Goal: Information Seeking & Learning: Learn about a topic

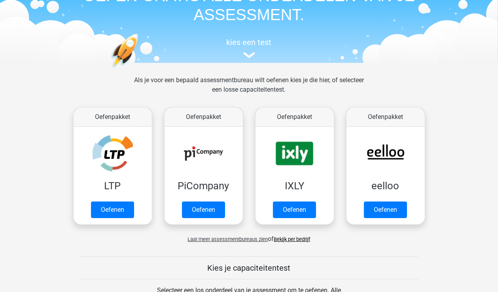
scroll to position [54, 0]
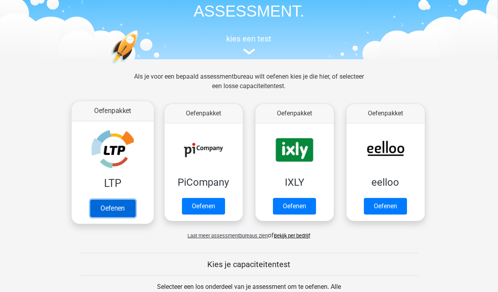
click at [122, 209] on link "Oefenen" at bounding box center [112, 208] width 45 height 17
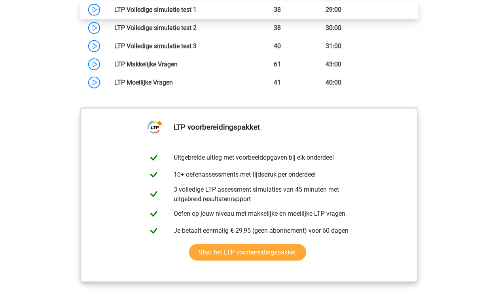
scroll to position [721, 0]
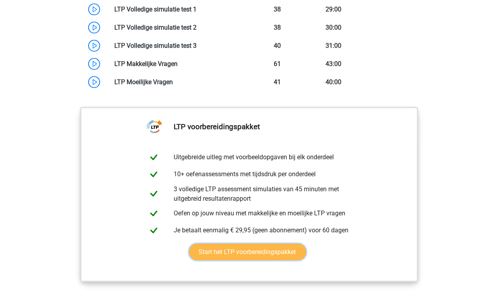
click at [215, 248] on link "Start het LTP voorbereidingspakket" at bounding box center [247, 252] width 117 height 17
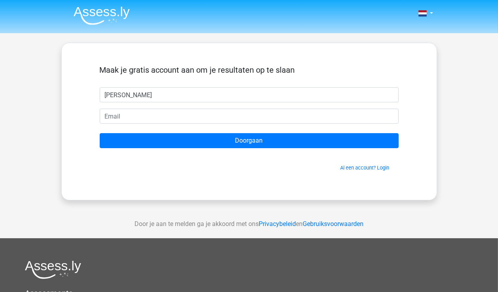
type input "[PERSON_NAME]"
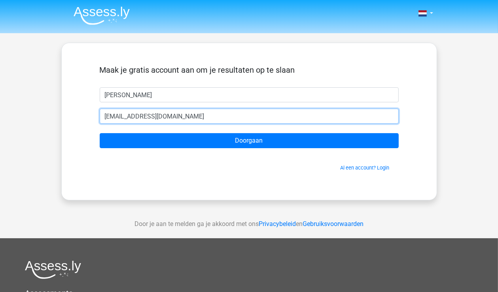
drag, startPoint x: 197, startPoint y: 118, endPoint x: 94, endPoint y: 114, distance: 102.6
click at [94, 114] on div "[EMAIL_ADDRESS][DOMAIN_NAME]" at bounding box center [249, 116] width 311 height 15
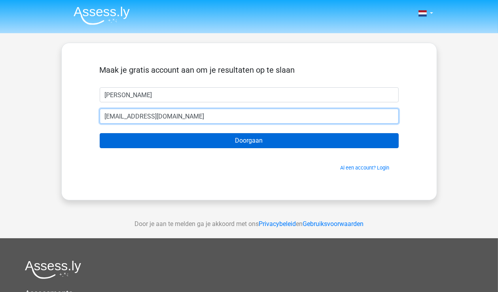
type input "elke.smolders@yahoo.nl"
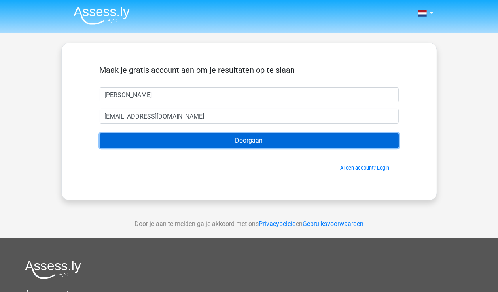
click at [202, 140] on input "Doorgaan" at bounding box center [249, 140] width 299 height 15
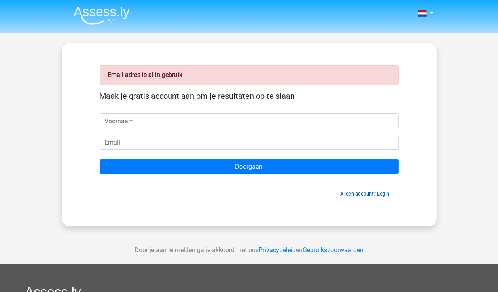
click at [347, 193] on link "Al een account? Login" at bounding box center [365, 194] width 49 height 6
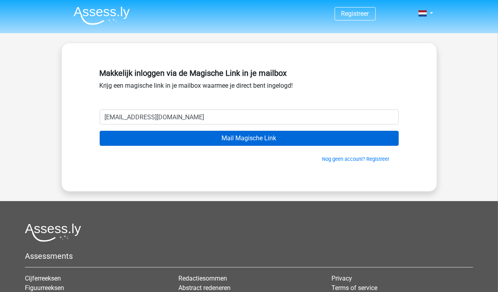
type input "[EMAIL_ADDRESS][DOMAIN_NAME]"
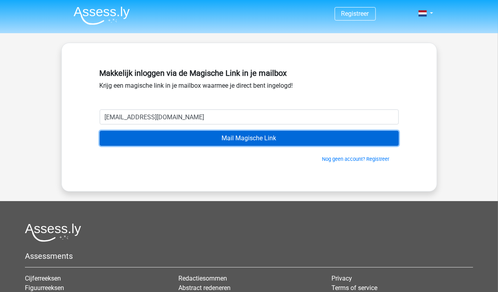
click at [223, 138] on input "Mail Magische Link" at bounding box center [249, 138] width 299 height 15
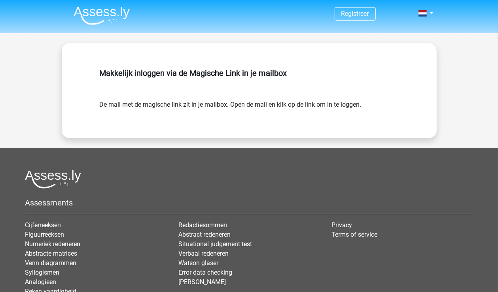
click at [228, 107] on form "De mail met de magische link zit in je mailbox. Open de mail en klik op de link…" at bounding box center [249, 104] width 299 height 9
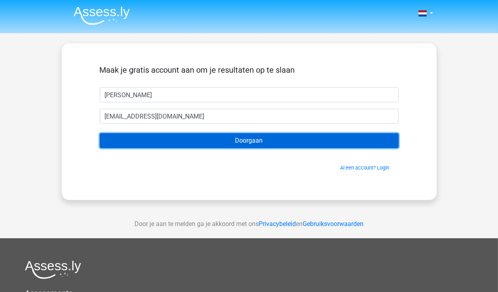
click at [245, 143] on input "Doorgaan" at bounding box center [249, 140] width 299 height 15
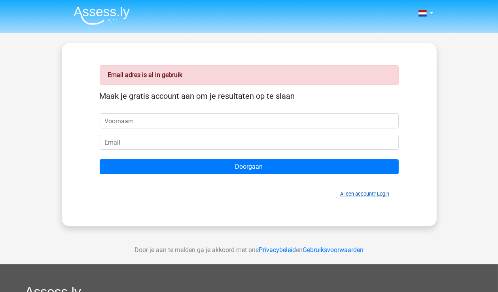
click at [367, 193] on link "Al een account? Login" at bounding box center [365, 194] width 49 height 6
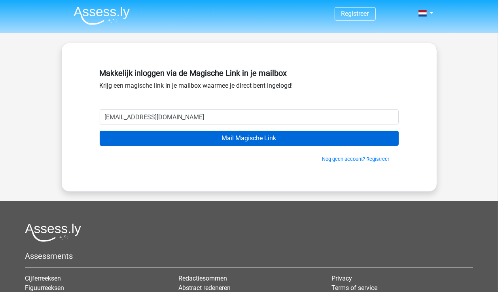
type input "[EMAIL_ADDRESS][DOMAIN_NAME]"
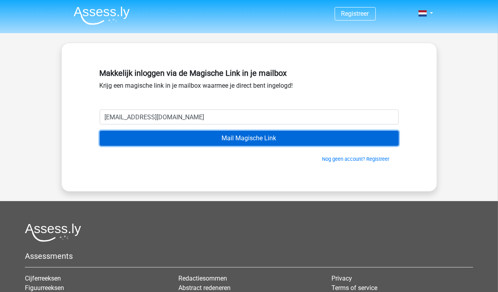
click at [179, 139] on input "Mail Magische Link" at bounding box center [249, 138] width 299 height 15
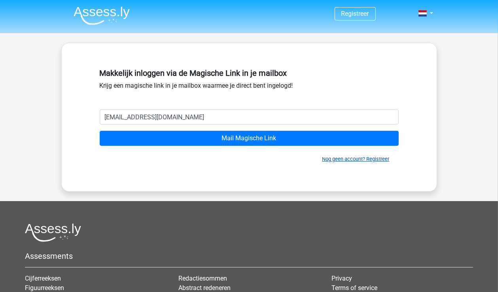
click at [334, 158] on link "Nog geen account? Registreer" at bounding box center [356, 159] width 67 height 6
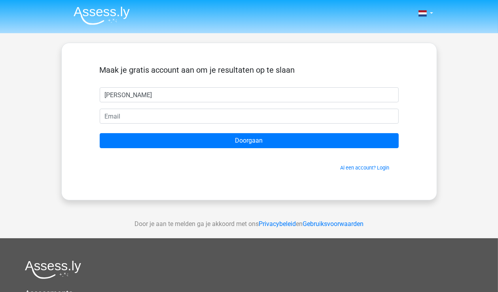
type input "[PERSON_NAME]"
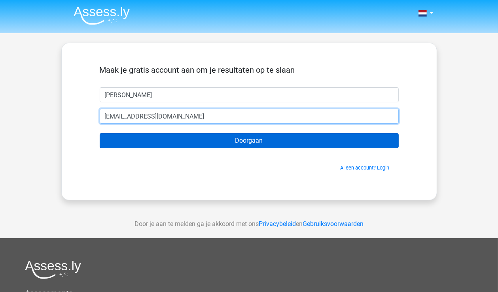
type input "[EMAIL_ADDRESS][DOMAIN_NAME]"
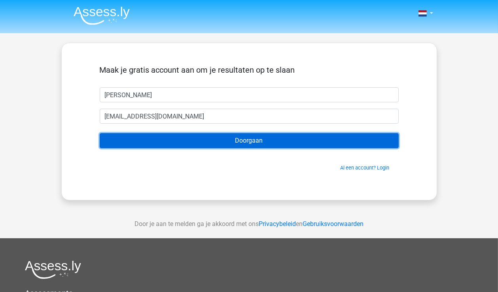
click at [229, 142] on input "Doorgaan" at bounding box center [249, 140] width 299 height 15
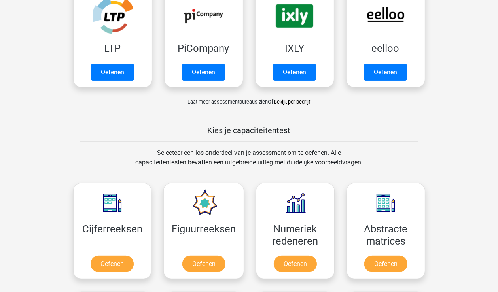
scroll to position [189, 0]
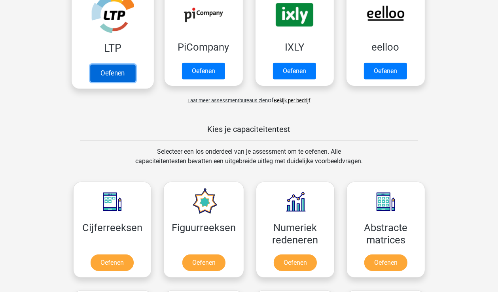
click at [115, 72] on link "Oefenen" at bounding box center [112, 73] width 45 height 17
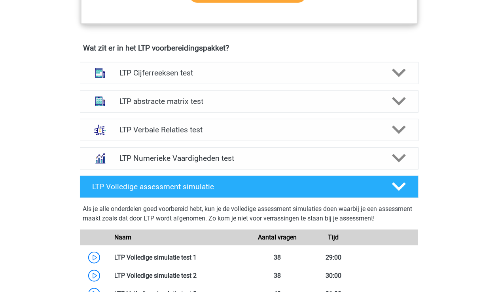
scroll to position [473, 0]
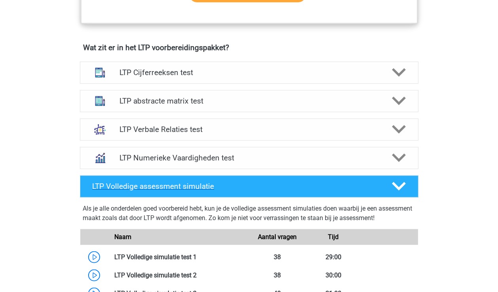
click at [399, 186] on polygon at bounding box center [399, 186] width 14 height 9
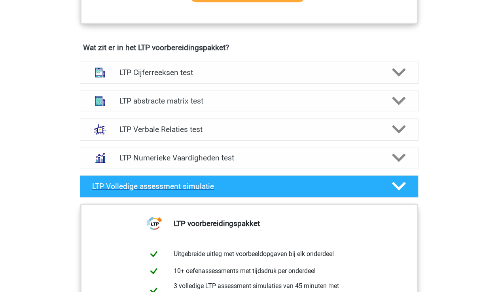
click at [399, 186] on polygon at bounding box center [399, 186] width 14 height 9
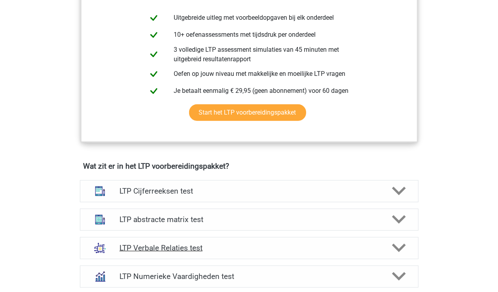
scroll to position [349, 0]
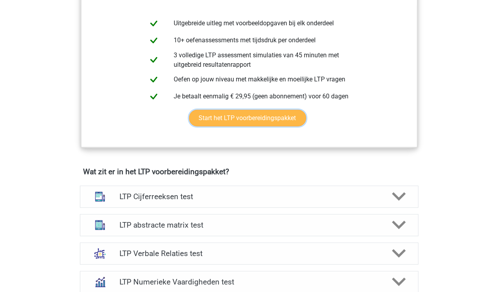
click at [258, 118] on link "Start het LTP voorbereidingspakket" at bounding box center [247, 118] width 117 height 17
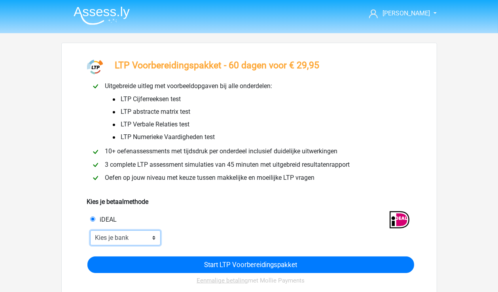
click at [123, 239] on select "Kies je bank ABN AMRO ING Rabobank ASN Bank bunq Knab N26 NN Regiobank Revolut …" at bounding box center [125, 238] width 71 height 15
select select "ideal_ASNBNL21"
click at [90, 232] on select "Kies je bank ABN AMRO ING Rabobank ASN Bank bunq Knab N26 NN Regiobank Revolut …" at bounding box center [125, 238] width 71 height 15
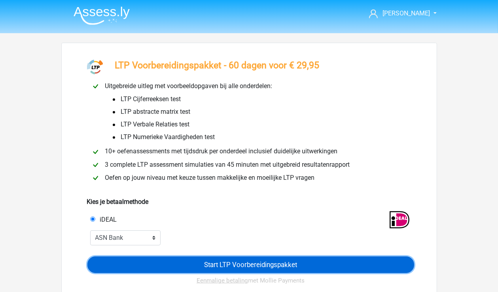
click at [207, 268] on input "Start LTP Voorbereidingspakket" at bounding box center [250, 265] width 327 height 17
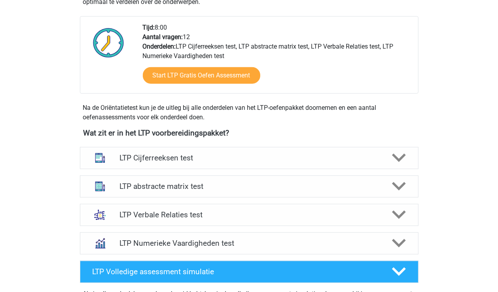
scroll to position [412, 0]
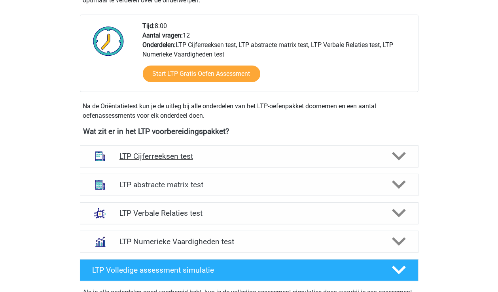
click at [401, 154] on icon at bounding box center [399, 157] width 14 height 14
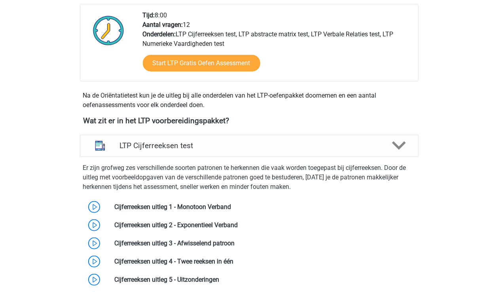
scroll to position [423, 0]
click at [186, 145] on h4 "LTP Cijferreeksen test" at bounding box center [249, 145] width 259 height 9
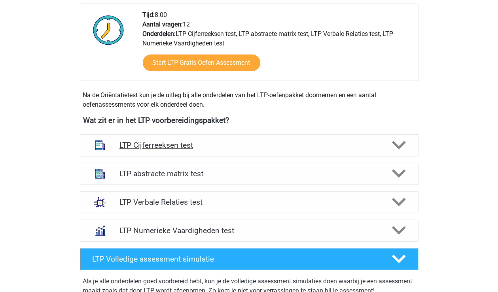
click at [186, 145] on h4 "LTP Cijferreeksen test" at bounding box center [249, 145] width 259 height 9
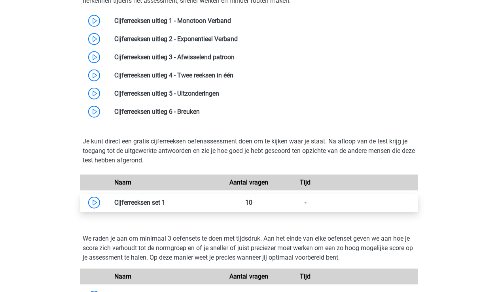
scroll to position [608, 0]
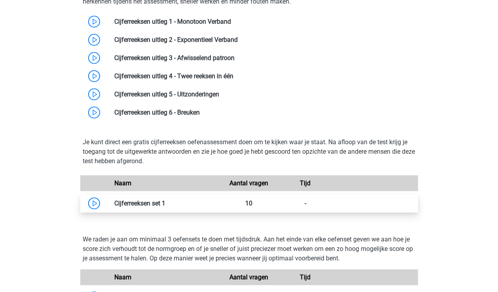
click at [165, 203] on link at bounding box center [165, 204] width 0 height 8
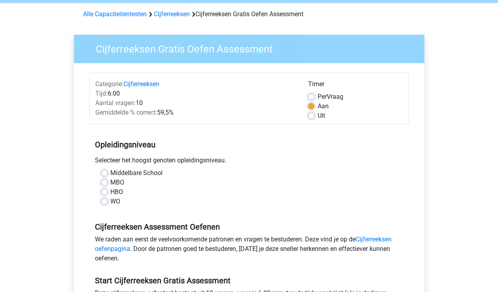
scroll to position [30, 0]
click at [111, 201] on label "WO" at bounding box center [116, 201] width 10 height 9
click at [106, 201] on input "WO" at bounding box center [104, 201] width 6 height 8
radio input "true"
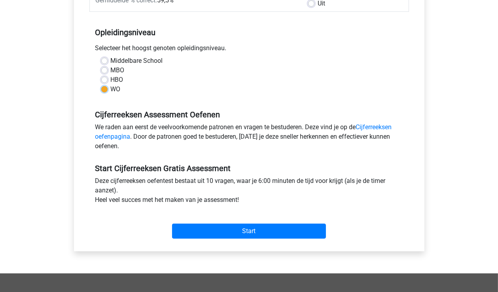
scroll to position [142, 0]
click at [372, 127] on link "Cijferreeksen oefenpagina" at bounding box center [243, 131] width 297 height 17
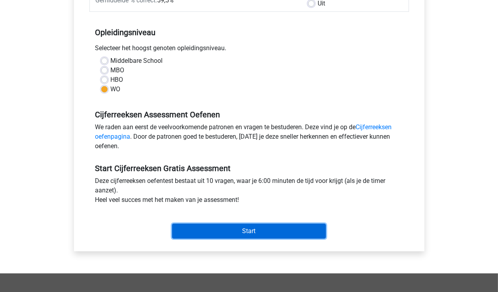
click at [249, 227] on input "Start" at bounding box center [249, 231] width 154 height 15
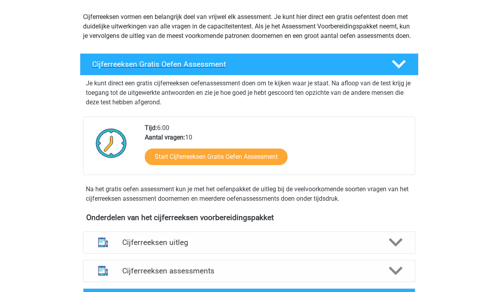
scroll to position [87, 0]
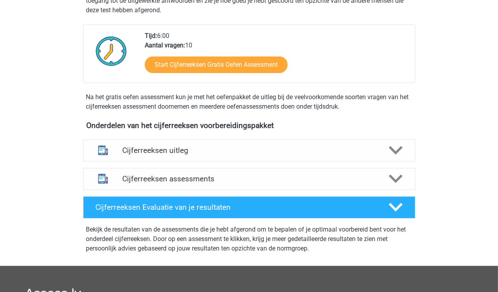
scroll to position [182, 0]
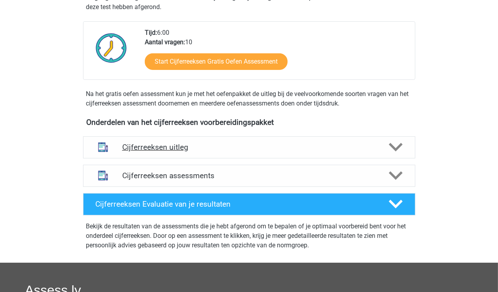
click at [393, 154] on icon at bounding box center [396, 147] width 14 height 14
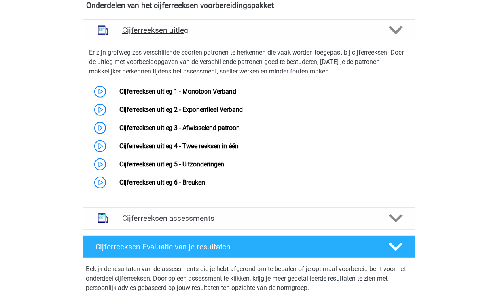
scroll to position [300, 0]
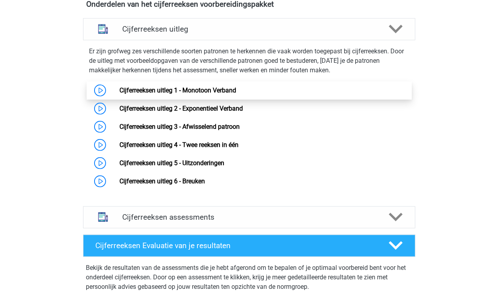
click at [125, 94] on link "Cijferreeksen uitleg 1 - Monotoon Verband" at bounding box center [178, 91] width 117 height 8
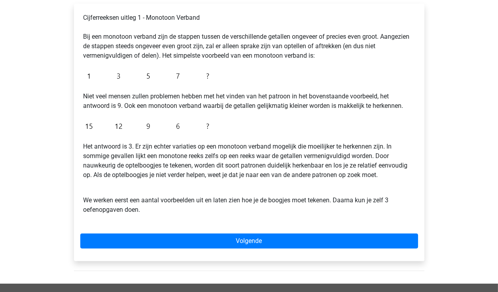
scroll to position [144, 0]
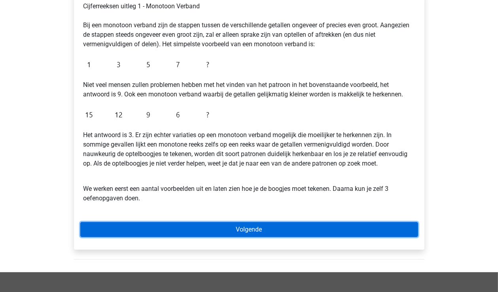
click at [230, 233] on link "Volgende" at bounding box center [249, 229] width 338 height 15
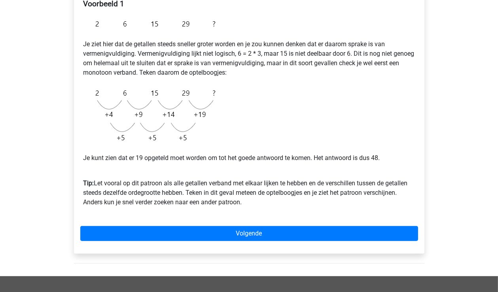
scroll to position [147, 0]
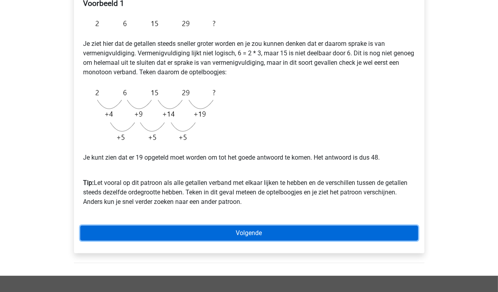
click at [234, 234] on link "Volgende" at bounding box center [249, 233] width 338 height 15
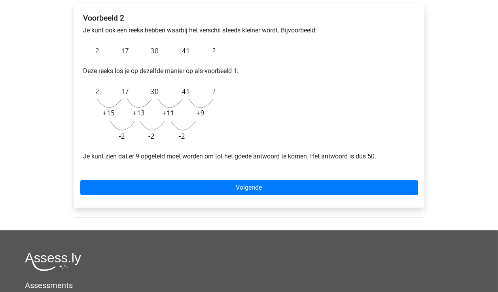
scroll to position [139, 0]
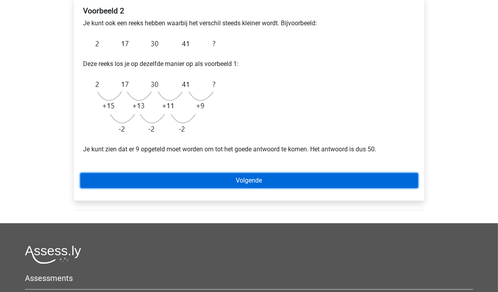
click at [211, 184] on link "Volgende" at bounding box center [249, 180] width 338 height 15
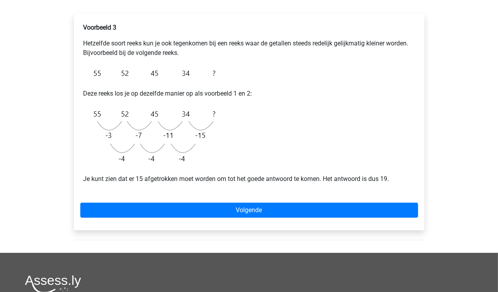
scroll to position [123, 0]
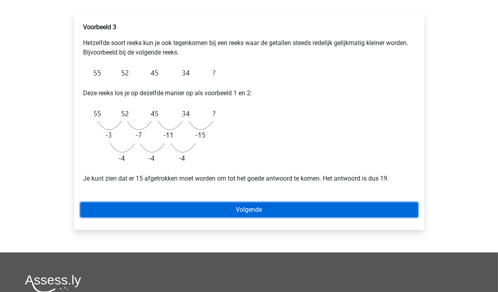
click at [238, 208] on link "Volgende" at bounding box center [249, 210] width 338 height 15
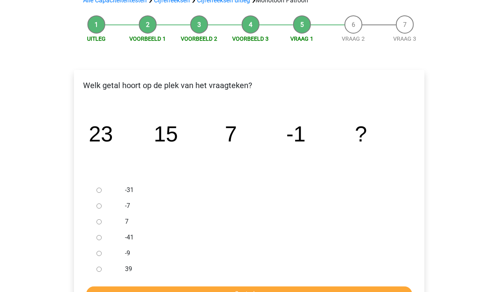
scroll to position [68, 0]
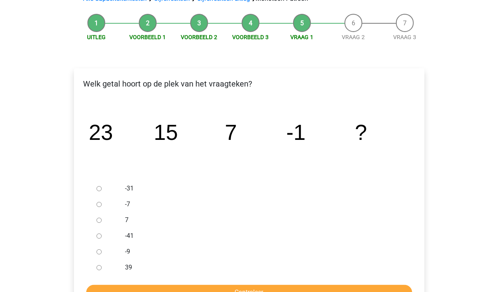
click at [101, 253] on div at bounding box center [106, 252] width 26 height 16
click at [97, 253] on input "-9" at bounding box center [99, 252] width 5 height 5
radio input "true"
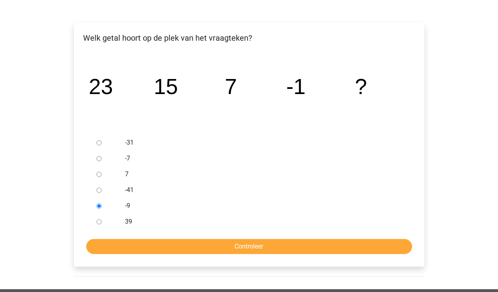
scroll to position [115, 0]
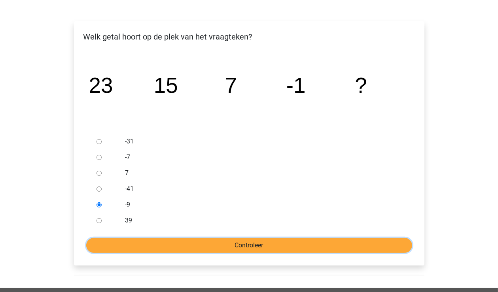
click at [184, 245] on input "Controleer" at bounding box center [249, 245] width 326 height 15
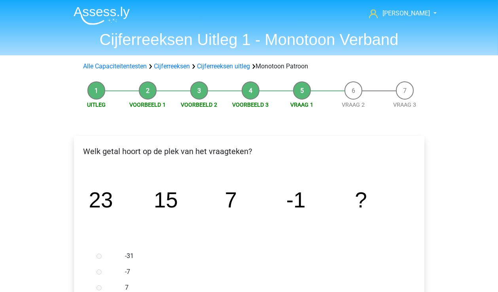
click at [184, 245] on icon "image/svg+xml 23 15 7 -1 ?" at bounding box center [249, 208] width 325 height 82
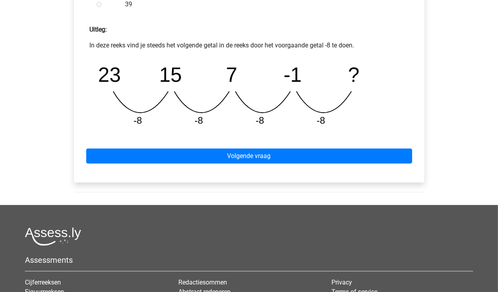
scroll to position [356, 0]
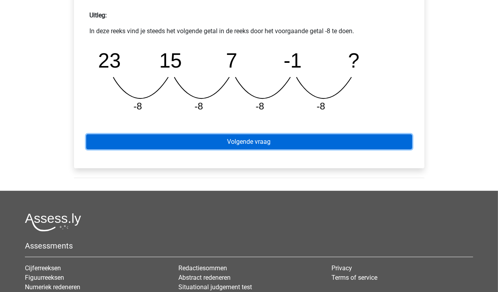
click at [224, 140] on link "Volgende vraag" at bounding box center [249, 142] width 326 height 15
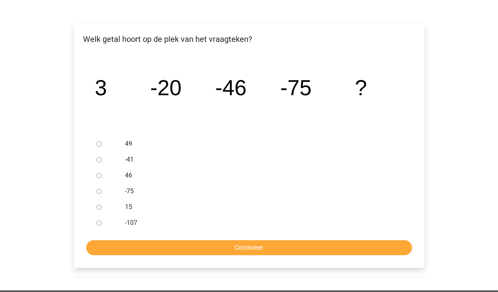
scroll to position [119, 0]
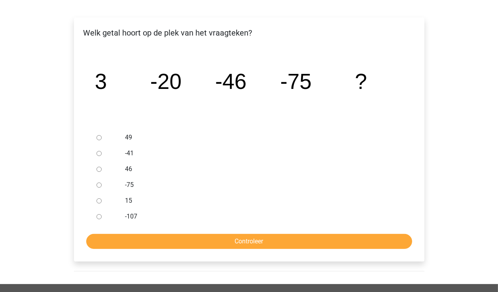
click at [97, 219] on input "-107" at bounding box center [99, 217] width 5 height 5
radio input "true"
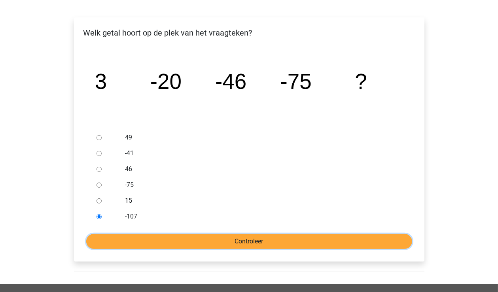
click at [134, 238] on input "Controleer" at bounding box center [249, 241] width 326 height 15
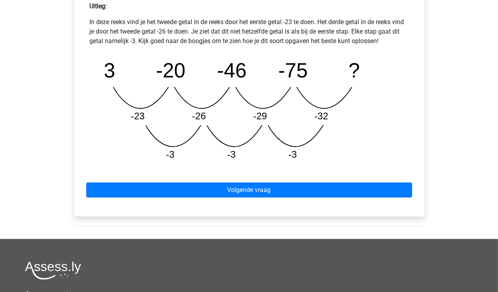
scroll to position [396, 0]
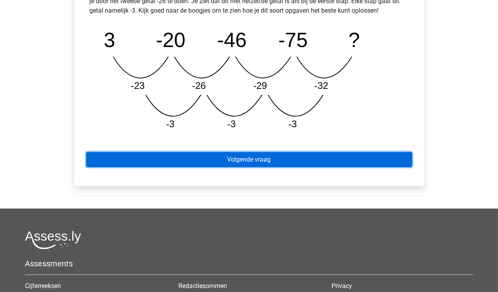
click at [237, 160] on link "Volgende vraag" at bounding box center [249, 159] width 326 height 15
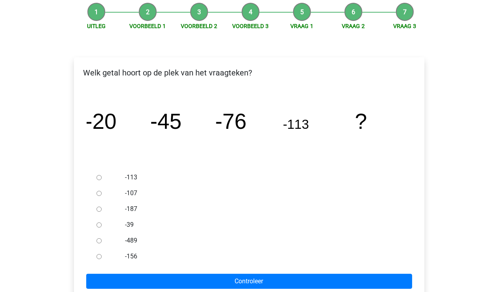
scroll to position [79, 0]
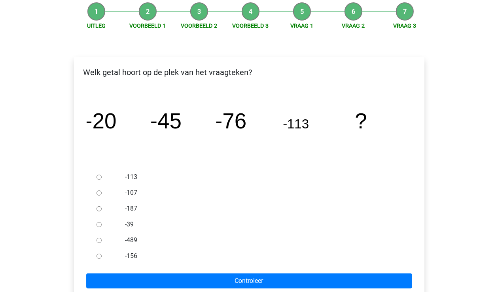
click at [112, 259] on div at bounding box center [106, 257] width 26 height 16
click at [101, 254] on div at bounding box center [106, 257] width 26 height 16
click at [97, 258] on input "-156" at bounding box center [99, 256] width 5 height 5
radio input "true"
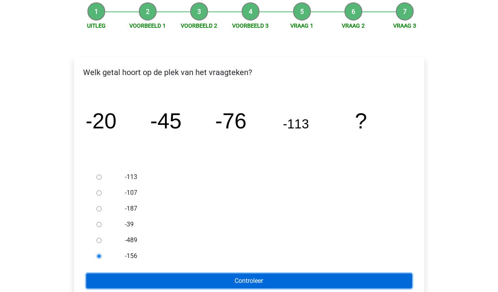
click at [154, 280] on input "Controleer" at bounding box center [249, 281] width 326 height 15
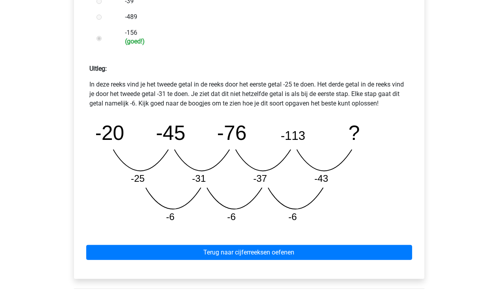
scroll to position [356, 0]
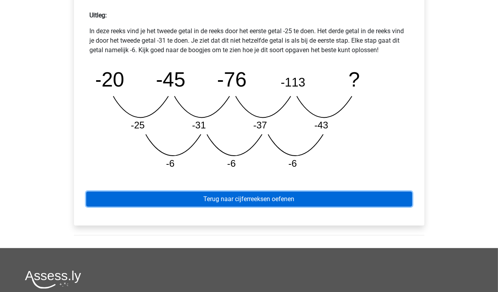
click at [251, 198] on link "Terug naar cijferreeksen oefenen" at bounding box center [249, 199] width 326 height 15
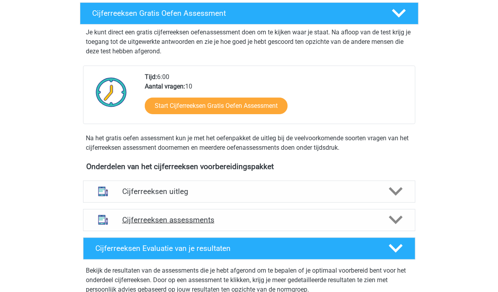
scroll to position [158, 0]
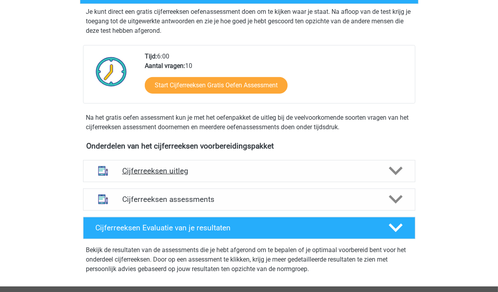
click at [399, 178] on icon at bounding box center [396, 171] width 14 height 14
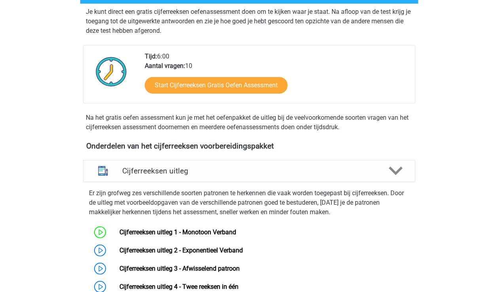
scroll to position [277, 0]
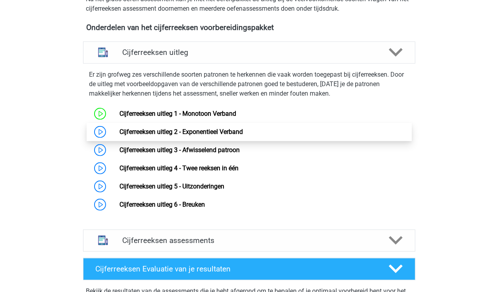
click at [120, 136] on link "Cijferreeksen uitleg 2 - Exponentieel Verband" at bounding box center [181, 132] width 123 height 8
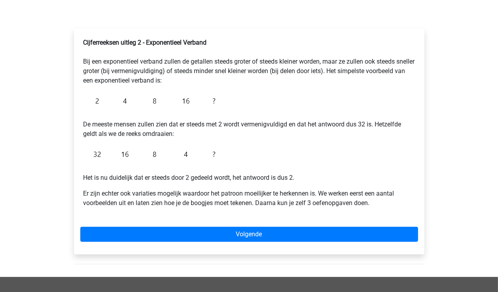
scroll to position [198, 0]
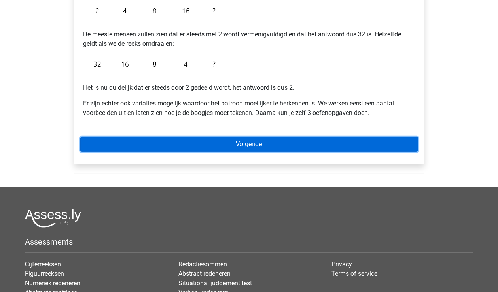
click at [243, 146] on link "Volgende" at bounding box center [249, 144] width 338 height 15
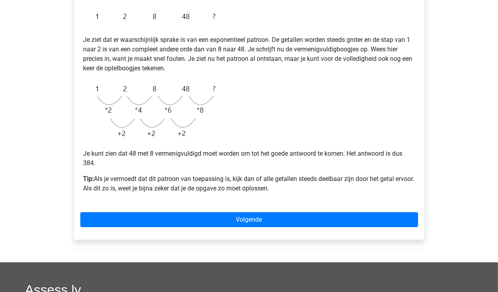
scroll to position [158, 0]
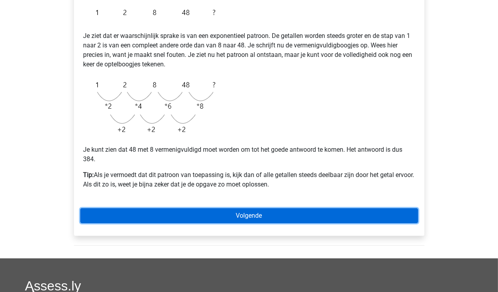
click at [247, 214] on link "Volgende" at bounding box center [249, 216] width 338 height 15
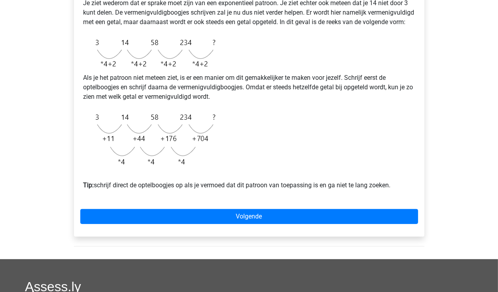
scroll to position [198, 0]
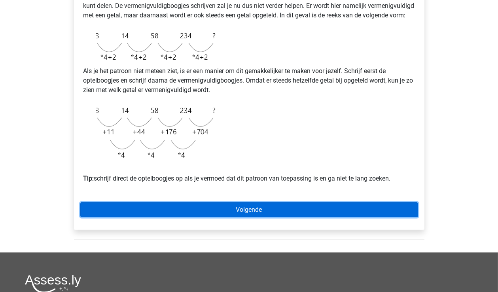
click at [262, 215] on link "Volgende" at bounding box center [249, 210] width 338 height 15
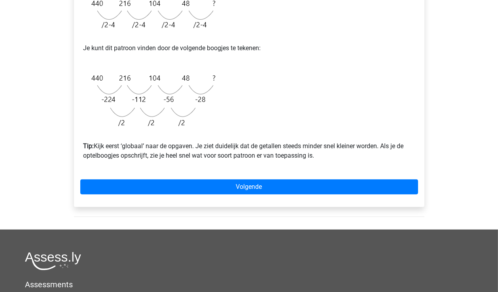
scroll to position [237, 0]
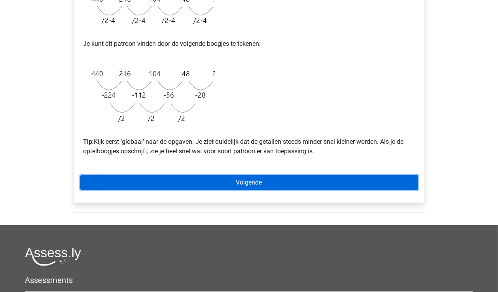
click at [245, 186] on link "Volgende" at bounding box center [249, 182] width 338 height 15
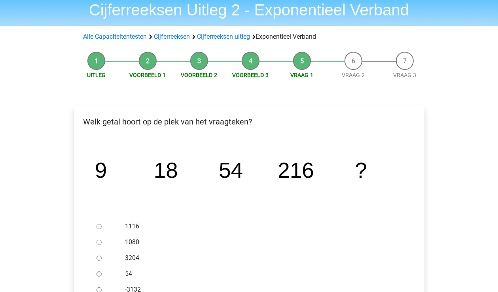
scroll to position [79, 0]
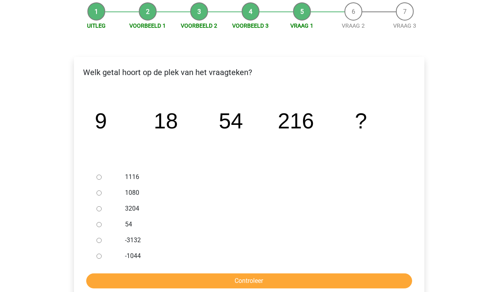
click at [103, 192] on div at bounding box center [106, 193] width 26 height 16
click at [99, 192] on input "1080" at bounding box center [99, 193] width 5 height 5
radio input "true"
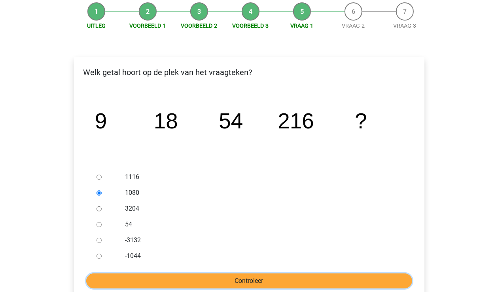
click at [163, 281] on input "Controleer" at bounding box center [249, 281] width 326 height 15
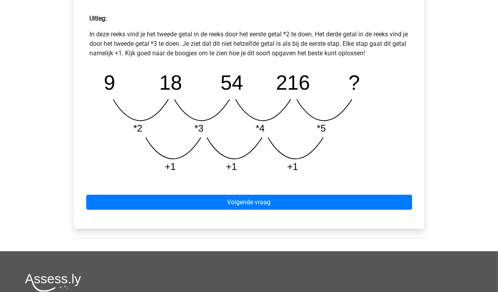
scroll to position [356, 0]
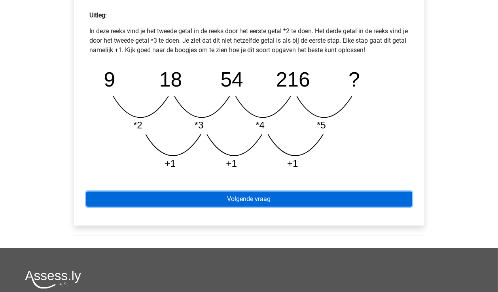
click at [229, 199] on link "Volgende vraag" at bounding box center [249, 199] width 326 height 15
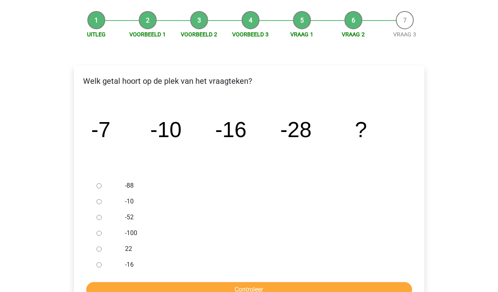
scroll to position [79, 0]
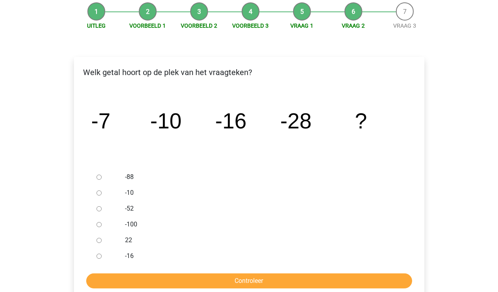
click at [114, 209] on div at bounding box center [106, 209] width 26 height 16
click at [99, 208] on input "-52" at bounding box center [99, 209] width 5 height 5
radio input "true"
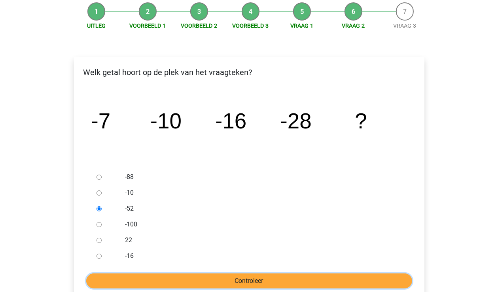
click at [145, 280] on input "Controleer" at bounding box center [249, 281] width 326 height 15
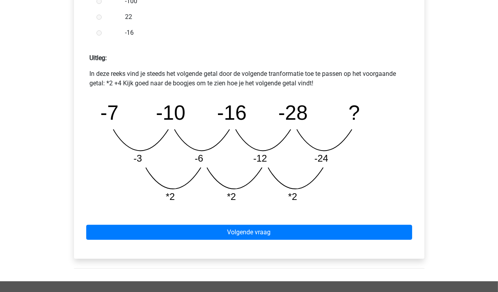
scroll to position [356, 0]
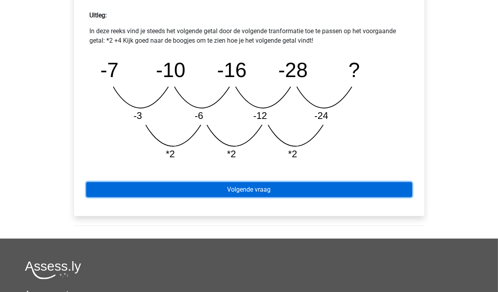
click at [228, 193] on link "Volgende vraag" at bounding box center [249, 189] width 326 height 15
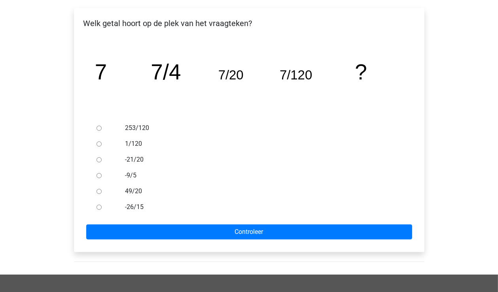
scroll to position [158, 0]
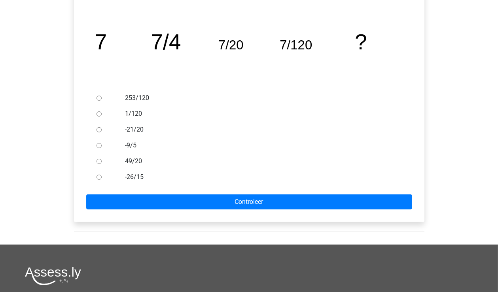
click at [94, 114] on div at bounding box center [106, 114] width 26 height 16
click at [99, 114] on input "1/120" at bounding box center [99, 114] width 5 height 5
radio input "true"
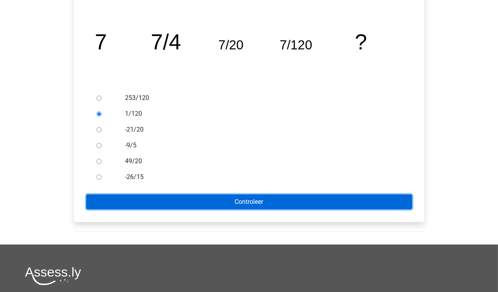
click at [185, 202] on input "Controleer" at bounding box center [249, 202] width 326 height 15
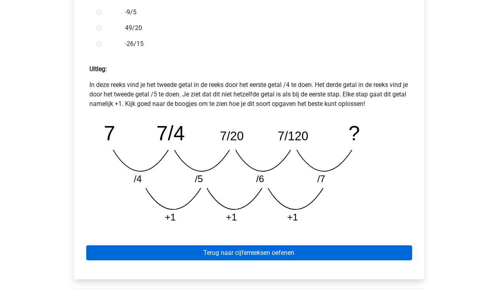
scroll to position [317, 0]
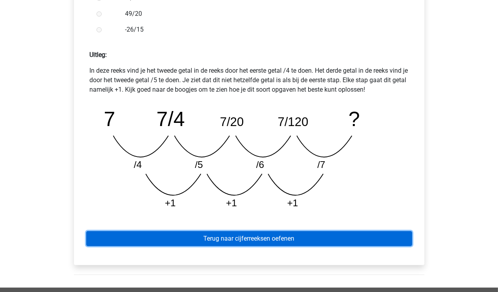
click at [235, 240] on link "Terug naar cijferreeksen oefenen" at bounding box center [249, 239] width 326 height 15
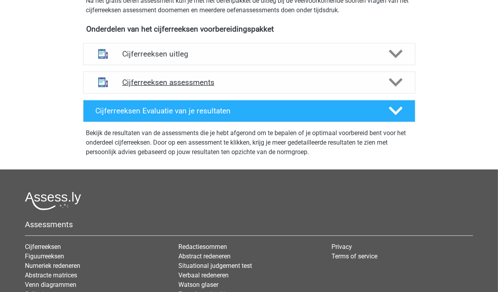
scroll to position [198, 0]
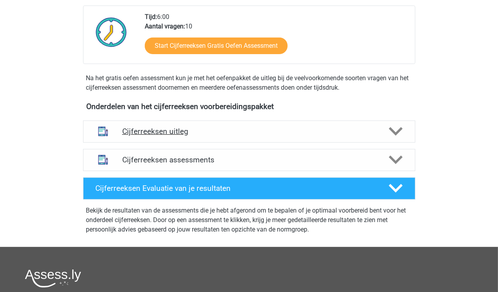
click at [396, 138] on icon at bounding box center [396, 132] width 14 height 14
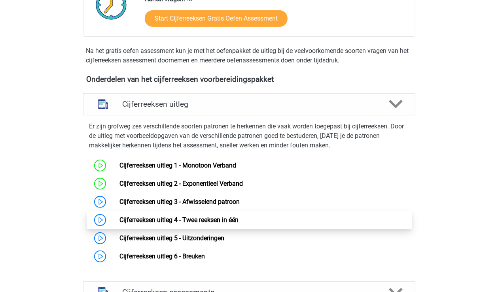
scroll to position [277, 0]
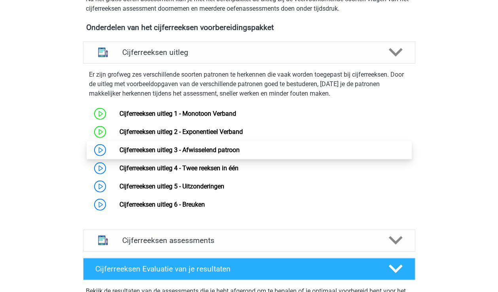
click at [120, 154] on link "Cijferreeksen uitleg 3 - Afwisselend patroon" at bounding box center [180, 150] width 120 height 8
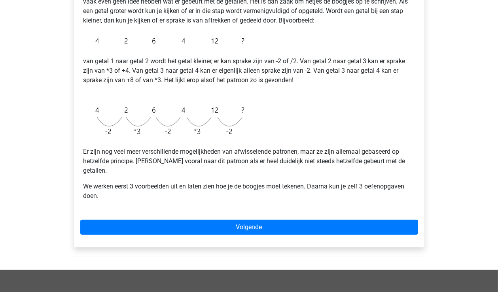
scroll to position [198, 0]
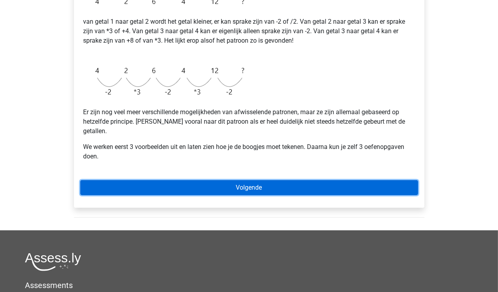
click at [237, 180] on link "Volgende" at bounding box center [249, 187] width 338 height 15
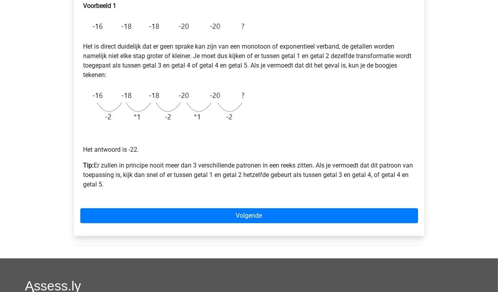
scroll to position [158, 0]
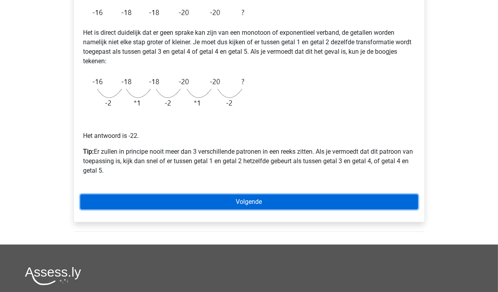
click at [247, 203] on link "Volgende" at bounding box center [249, 202] width 338 height 15
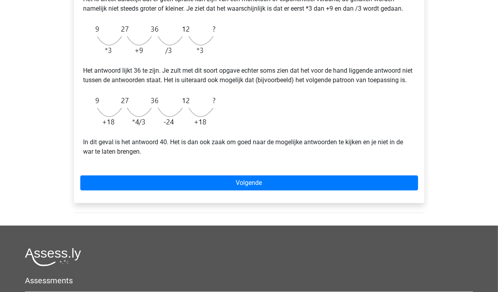
scroll to position [237, 0]
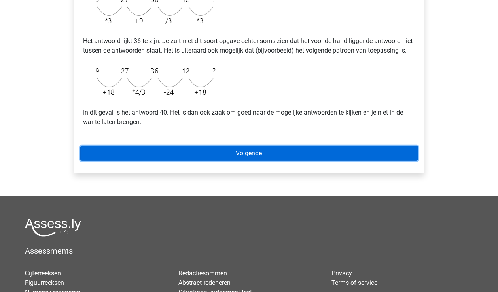
click at [230, 161] on link "Volgende" at bounding box center [249, 153] width 338 height 15
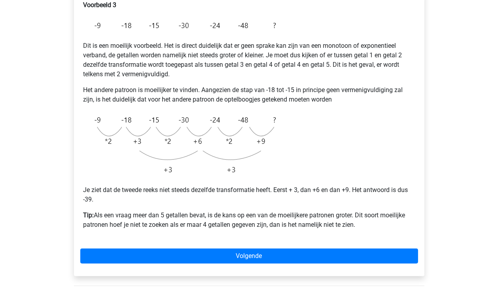
scroll to position [158, 0]
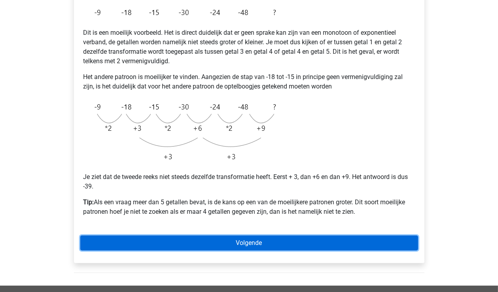
click at [255, 242] on link "Volgende" at bounding box center [249, 243] width 338 height 15
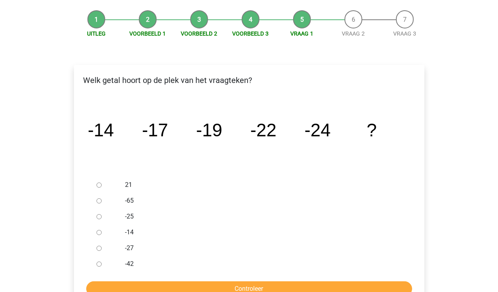
scroll to position [119, 0]
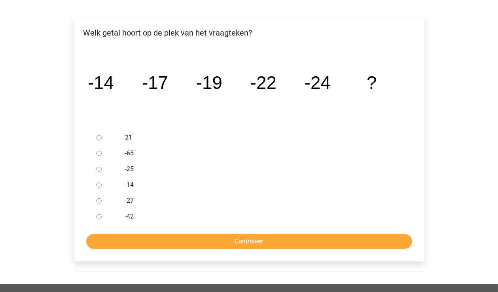
click at [100, 201] on input "-27" at bounding box center [99, 201] width 5 height 5
radio input "true"
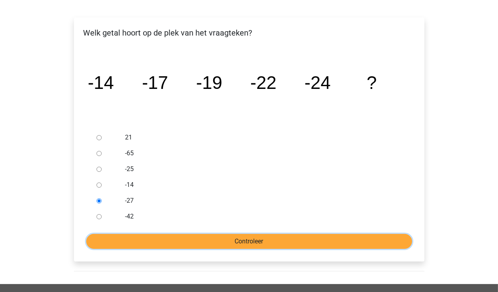
click at [142, 243] on input "Controleer" at bounding box center [249, 241] width 326 height 15
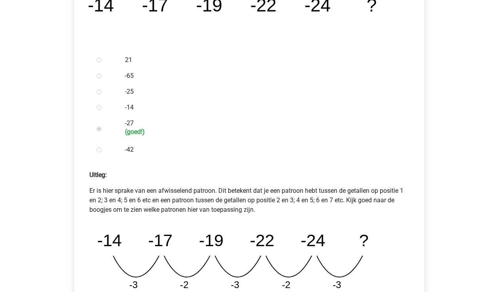
scroll to position [277, 0]
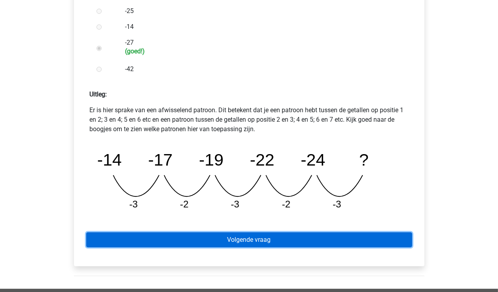
click at [194, 240] on link "Volgende vraag" at bounding box center [249, 240] width 326 height 15
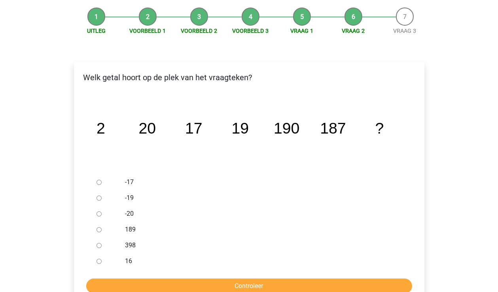
scroll to position [79, 0]
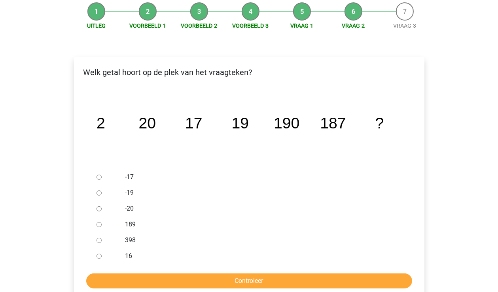
click at [97, 225] on input "189" at bounding box center [99, 224] width 5 height 5
radio input "true"
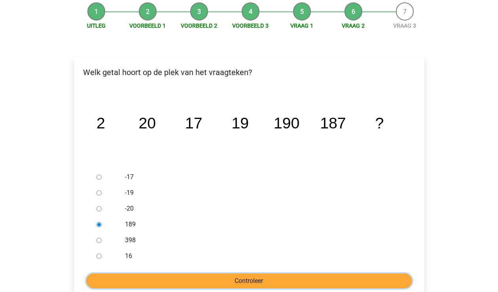
click at [126, 281] on input "Controleer" at bounding box center [249, 281] width 326 height 15
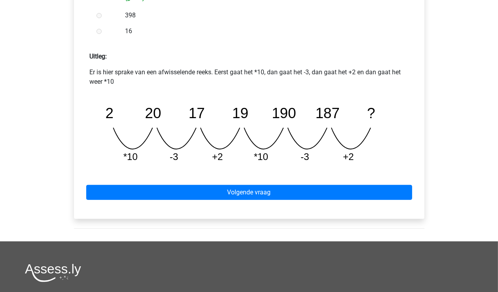
scroll to position [317, 0]
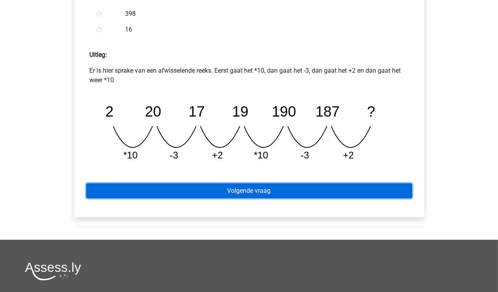
click at [251, 191] on link "Volgende vraag" at bounding box center [249, 191] width 326 height 15
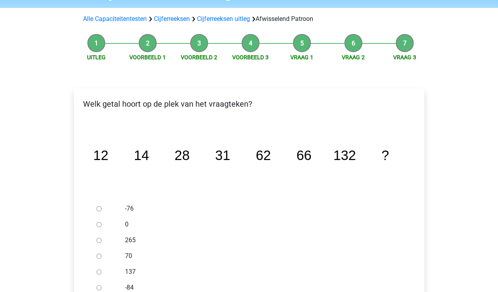
scroll to position [79, 0]
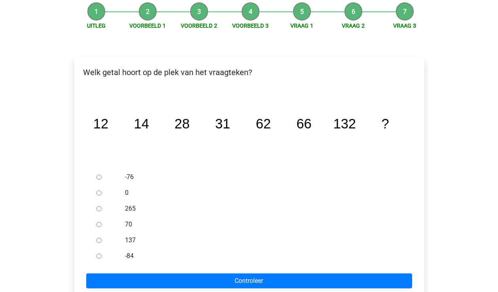
click at [99, 245] on div at bounding box center [106, 241] width 26 height 16
click at [101, 241] on input "137" at bounding box center [99, 240] width 5 height 5
radio input "true"
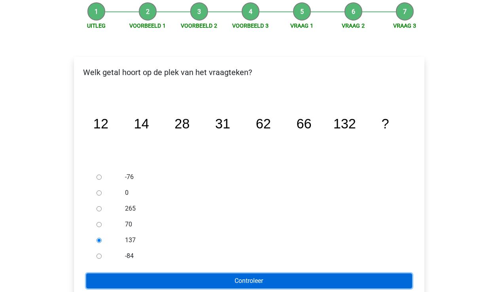
click at [130, 283] on input "Controleer" at bounding box center [249, 281] width 326 height 15
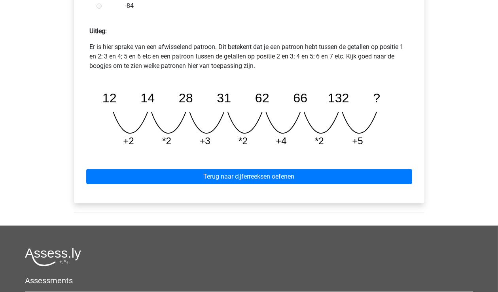
scroll to position [356, 0]
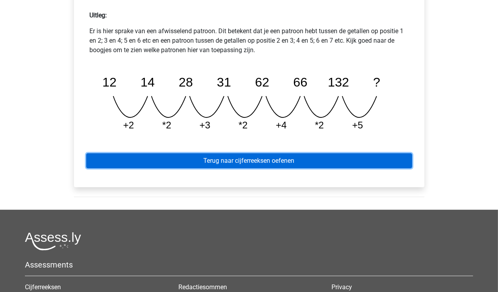
click at [239, 161] on link "Terug naar cijferreeksen oefenen" at bounding box center [249, 161] width 326 height 15
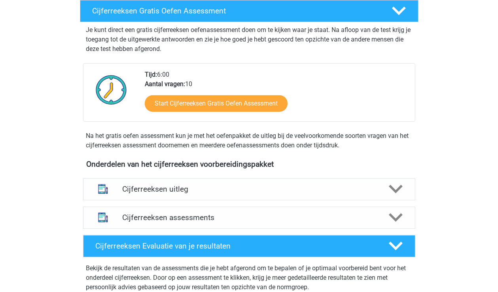
scroll to position [158, 0]
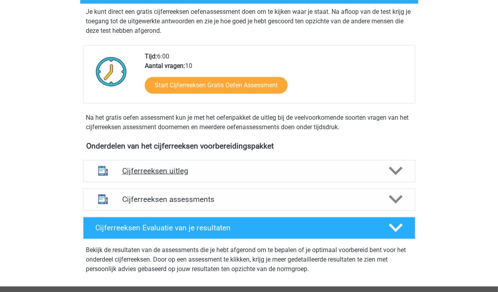
click at [397, 177] on icon at bounding box center [396, 171] width 14 height 14
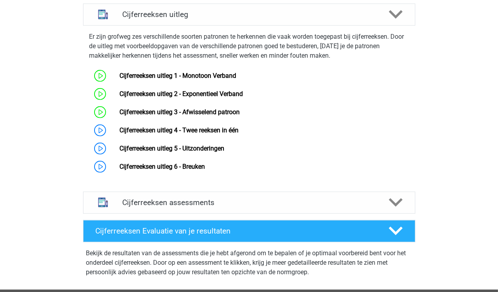
scroll to position [317, 0]
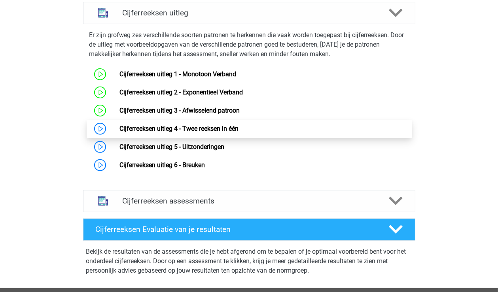
click at [120, 133] on link "Cijferreeksen uitleg 4 - Twee reeksen in één" at bounding box center [179, 129] width 119 height 8
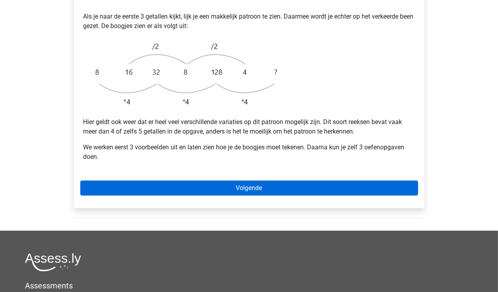
scroll to position [237, 0]
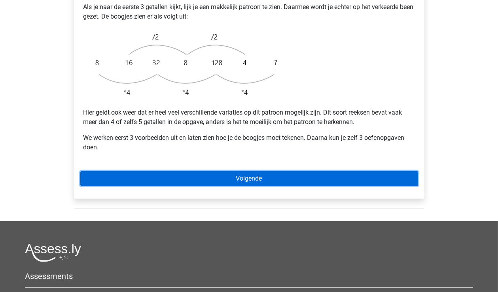
click at [215, 171] on link "Volgende" at bounding box center [249, 178] width 338 height 15
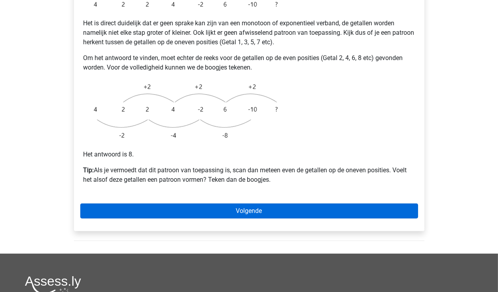
scroll to position [198, 0]
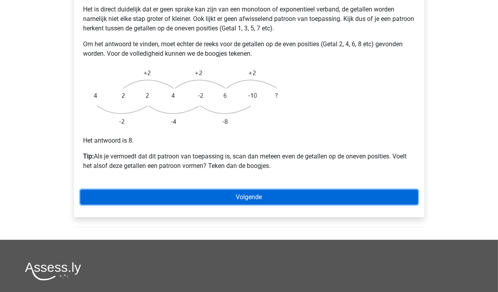
click at [248, 190] on link "Volgende" at bounding box center [249, 197] width 338 height 15
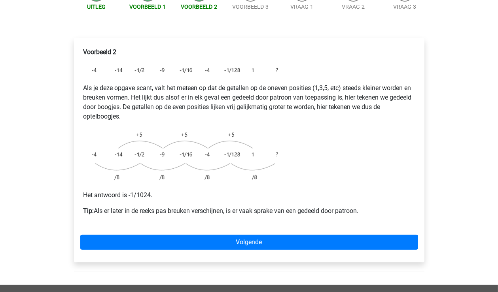
scroll to position [119, 0]
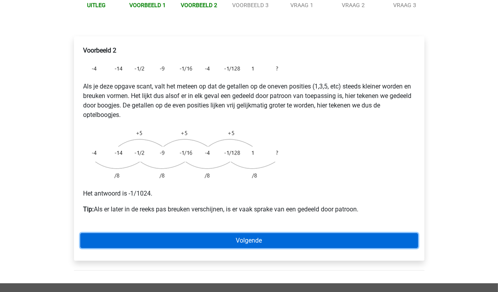
click at [201, 234] on link "Volgende" at bounding box center [249, 241] width 338 height 15
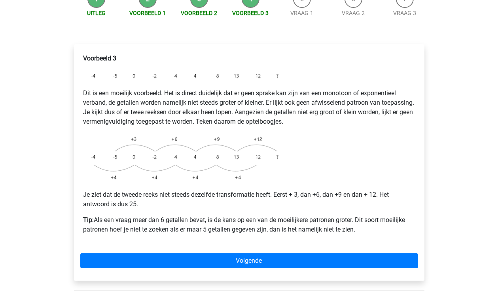
scroll to position [158, 0]
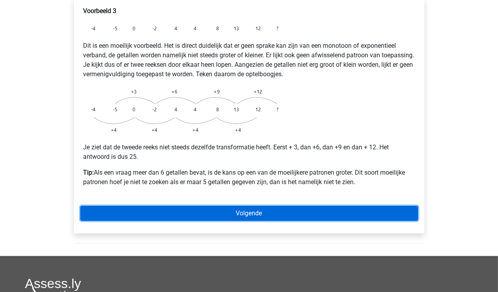
click at [240, 206] on link "Volgende" at bounding box center [249, 213] width 338 height 15
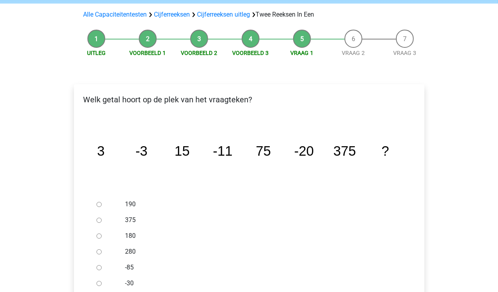
scroll to position [79, 0]
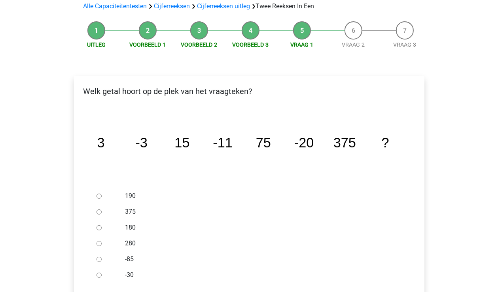
click at [100, 273] on input "-30" at bounding box center [99, 275] width 5 height 5
radio input "true"
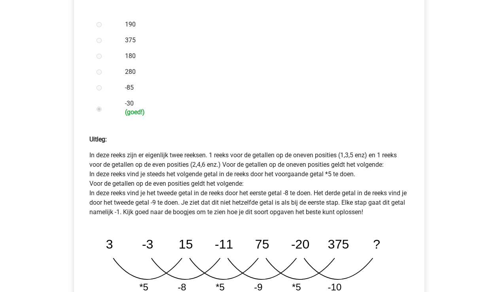
scroll to position [277, 0]
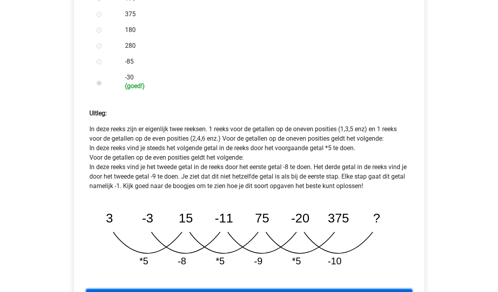
click at [203, 290] on link "Volgende vraag" at bounding box center [249, 297] width 326 height 15
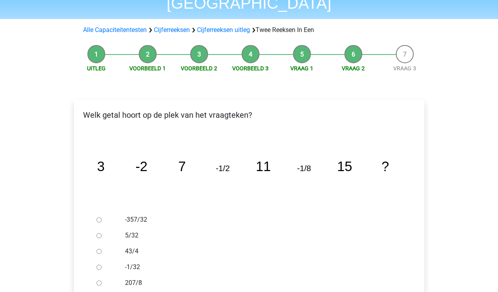
scroll to position [79, 0]
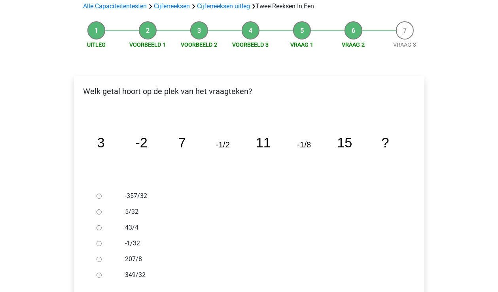
click at [123, 236] on div "-1/32" at bounding box center [262, 244] width 286 height 16
click at [101, 236] on div at bounding box center [106, 244] width 26 height 16
click at [100, 241] on input "-1/32" at bounding box center [99, 243] width 5 height 5
radio input "true"
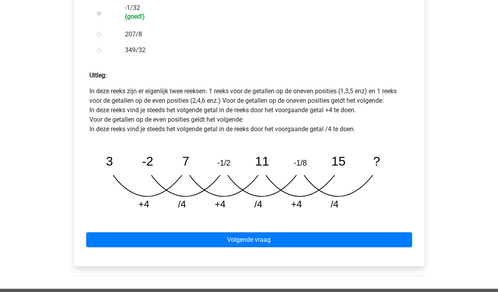
scroll to position [317, 0]
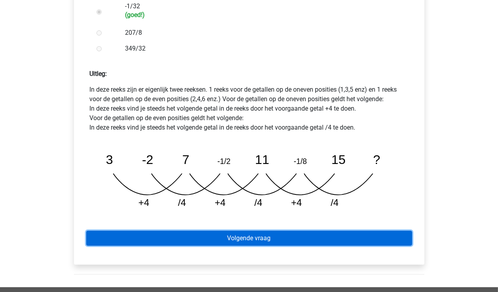
click at [218, 231] on link "Volgende vraag" at bounding box center [249, 238] width 326 height 15
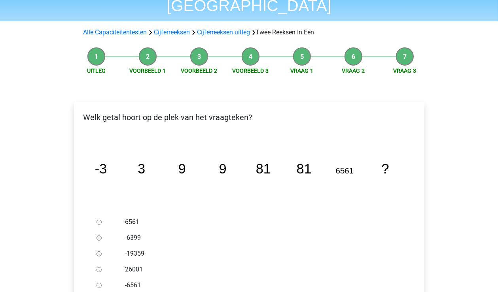
scroll to position [79, 0]
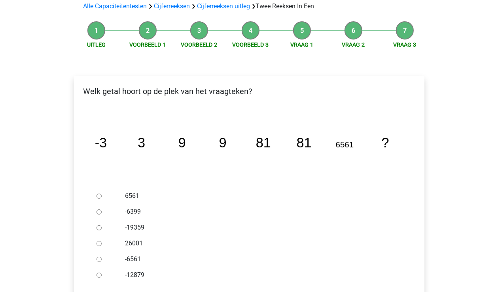
click at [130, 192] on label "6561" at bounding box center [262, 196] width 274 height 9
click at [102, 194] on input "6561" at bounding box center [99, 196] width 5 height 5
radio input "true"
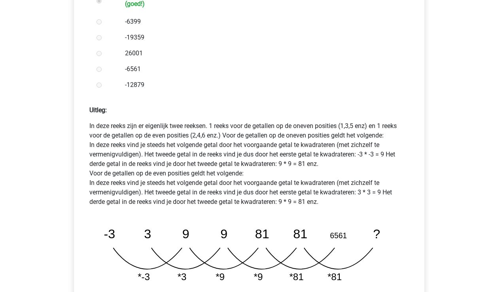
scroll to position [317, 0]
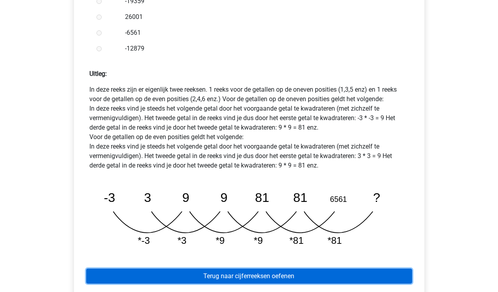
click at [247, 269] on link "Terug naar cijferreeksen oefenen" at bounding box center [249, 276] width 326 height 15
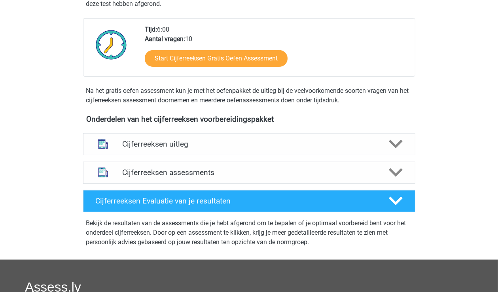
scroll to position [198, 0]
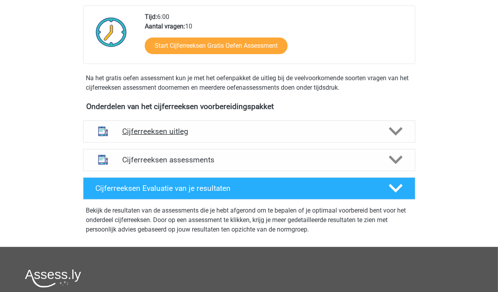
click at [397, 139] on icon at bounding box center [396, 132] width 14 height 14
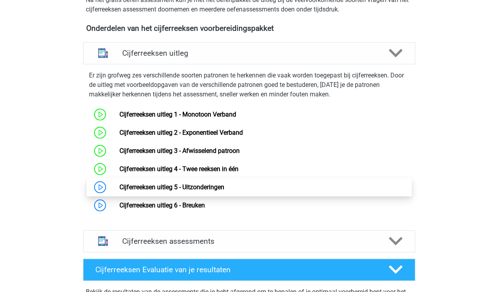
scroll to position [277, 0]
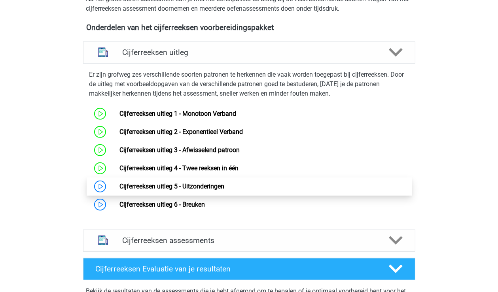
click at [120, 190] on link "Cijferreeksen uitleg 5 - Uitzonderingen" at bounding box center [172, 187] width 105 height 8
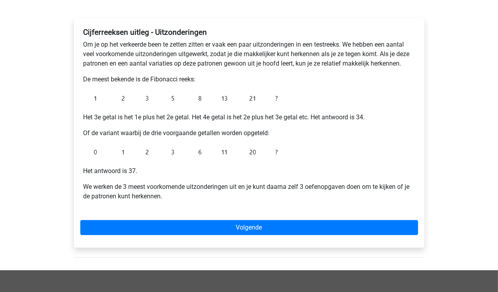
scroll to position [119, 0]
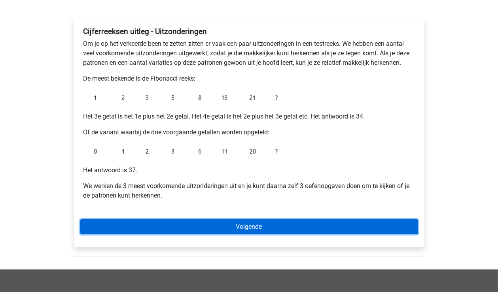
click at [207, 232] on link "Volgende" at bounding box center [249, 227] width 338 height 15
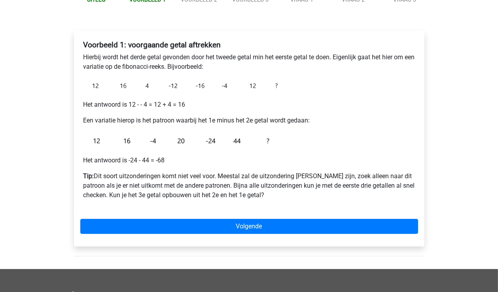
scroll to position [119, 0]
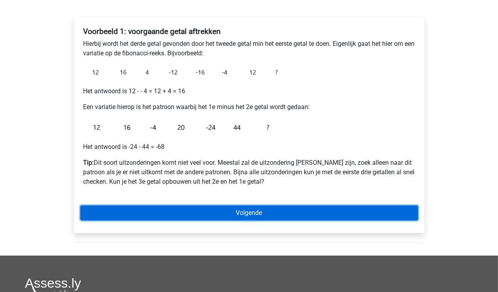
click at [245, 213] on link "Volgende" at bounding box center [249, 213] width 338 height 15
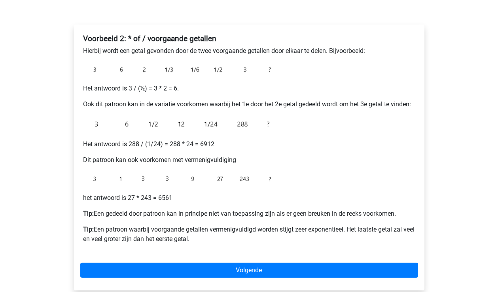
scroll to position [119, 0]
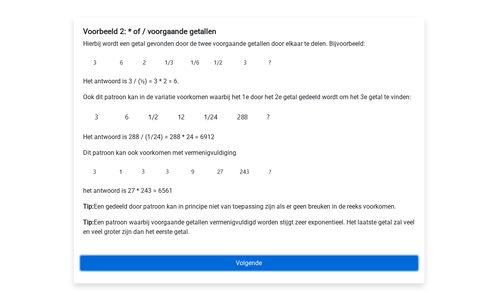
click at [204, 264] on link "Volgende" at bounding box center [249, 263] width 338 height 15
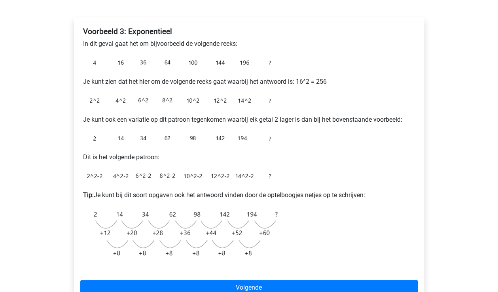
scroll to position [158, 0]
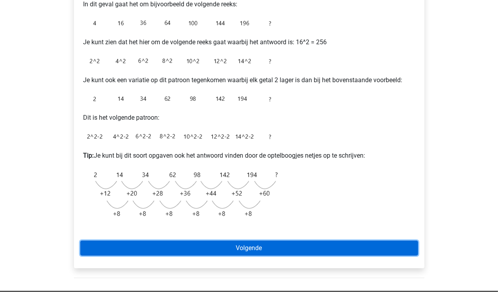
click at [260, 244] on link "Volgende" at bounding box center [249, 248] width 338 height 15
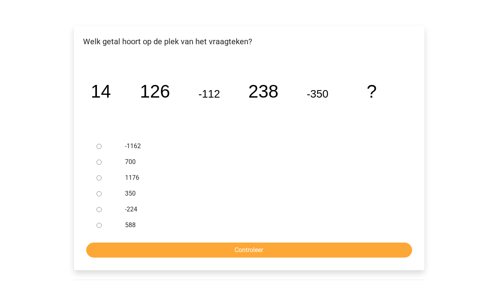
scroll to position [119, 0]
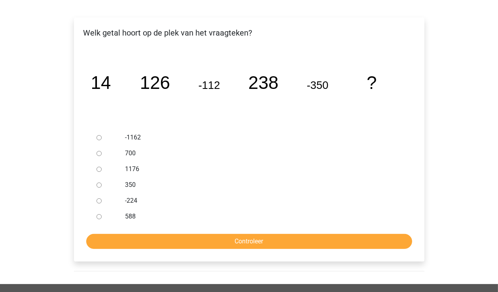
click at [130, 216] on label "588" at bounding box center [262, 216] width 274 height 9
click at [102, 216] on input "588" at bounding box center [99, 217] width 5 height 5
radio input "true"
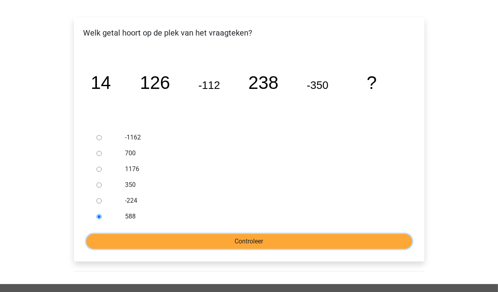
click at [195, 242] on input "Controleer" at bounding box center [249, 241] width 326 height 15
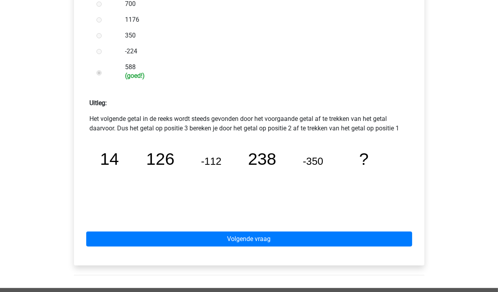
scroll to position [277, 0]
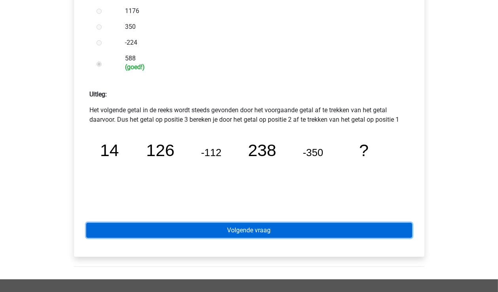
click at [235, 230] on link "Volgende vraag" at bounding box center [249, 230] width 326 height 15
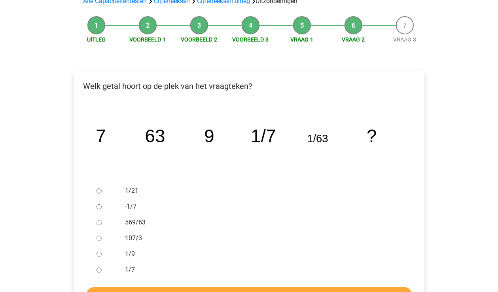
scroll to position [79, 0]
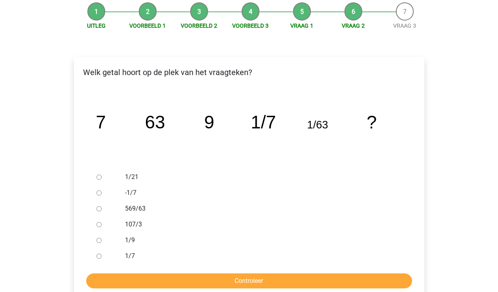
click at [99, 238] on input "1/9" at bounding box center [99, 240] width 5 height 5
radio input "true"
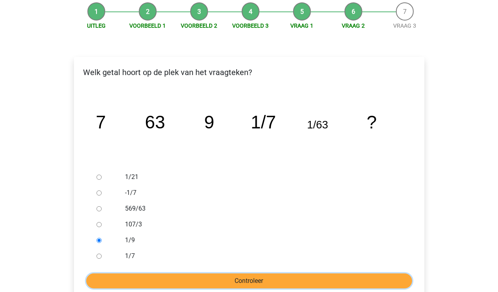
click at [155, 285] on input "Controleer" at bounding box center [249, 281] width 326 height 15
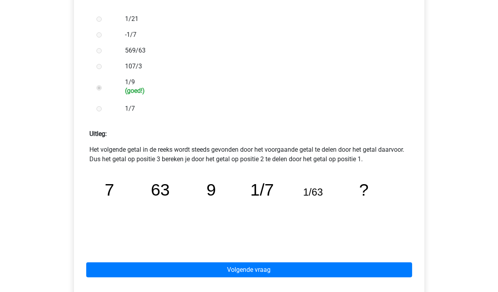
scroll to position [277, 0]
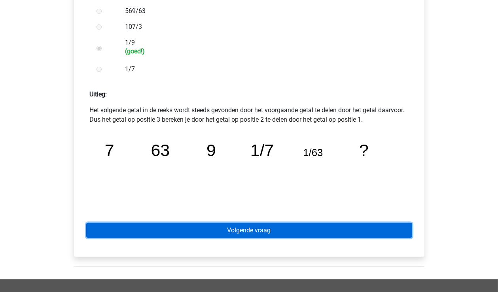
click at [260, 232] on link "Volgende vraag" at bounding box center [249, 230] width 326 height 15
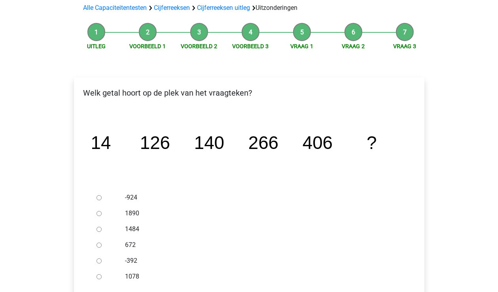
scroll to position [79, 0]
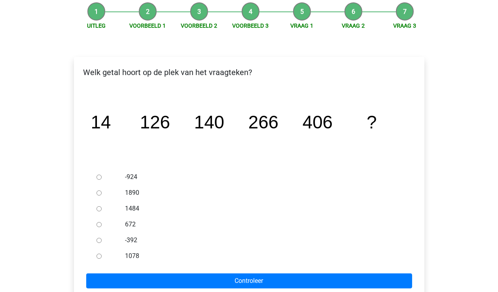
click at [109, 226] on div at bounding box center [106, 225] width 26 height 16
click at [97, 223] on input "672" at bounding box center [99, 224] width 5 height 5
radio input "true"
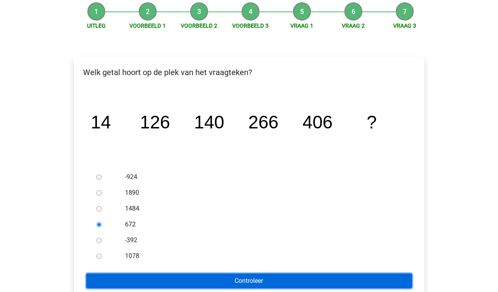
click at [141, 282] on input "Controleer" at bounding box center [249, 281] width 326 height 15
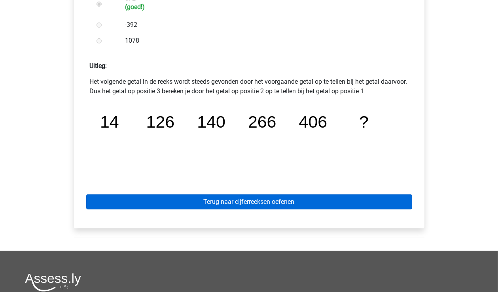
scroll to position [317, 0]
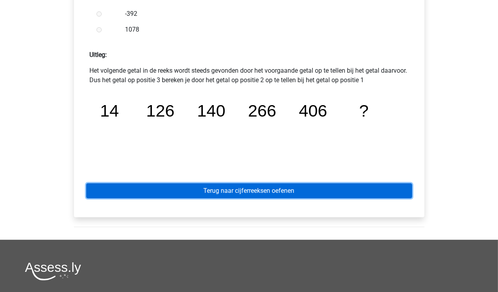
click at [226, 194] on link "Terug naar cijferreeksen oefenen" at bounding box center [249, 191] width 326 height 15
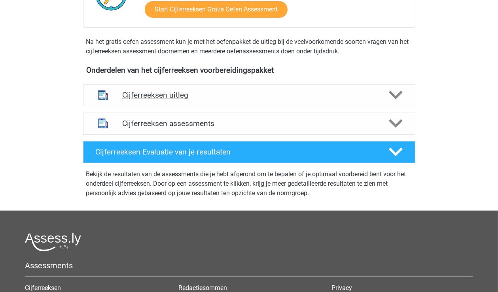
scroll to position [237, 0]
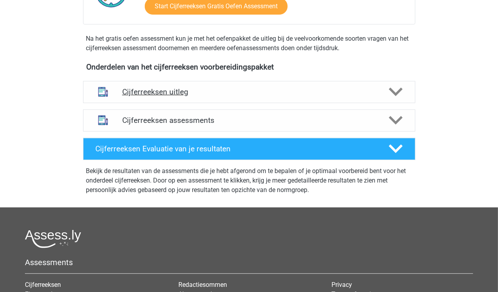
click at [401, 99] on icon at bounding box center [396, 92] width 14 height 14
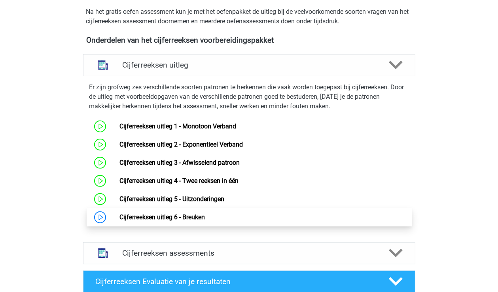
scroll to position [277, 0]
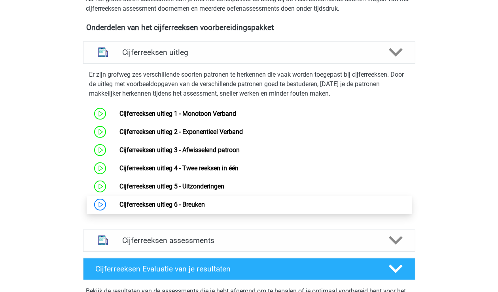
click at [143, 209] on link "Cijferreeksen uitleg 6 - Breuken" at bounding box center [162, 205] width 85 height 8
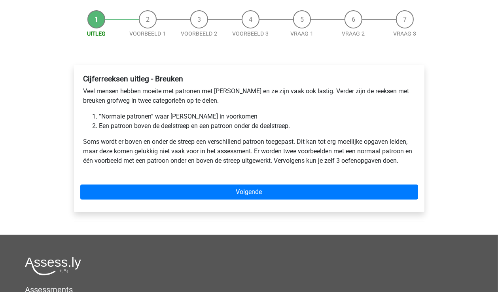
scroll to position [79, 0]
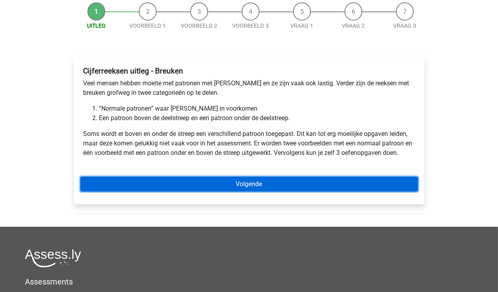
click at [226, 183] on link "Volgende" at bounding box center [249, 184] width 338 height 15
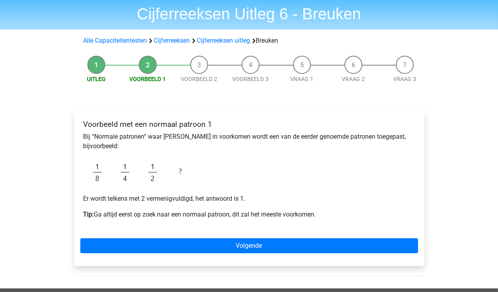
scroll to position [40, 0]
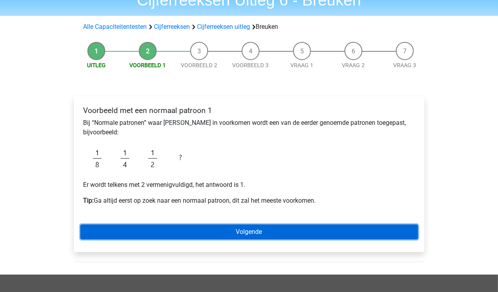
click at [215, 233] on link "Volgende" at bounding box center [249, 232] width 338 height 15
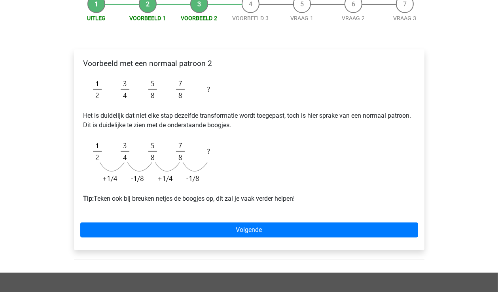
scroll to position [119, 0]
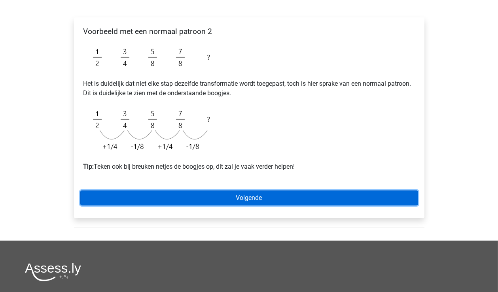
click at [215, 199] on link "Volgende" at bounding box center [249, 198] width 338 height 15
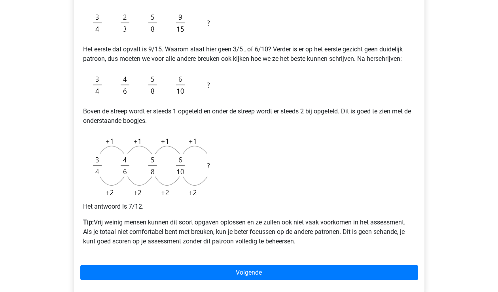
scroll to position [237, 0]
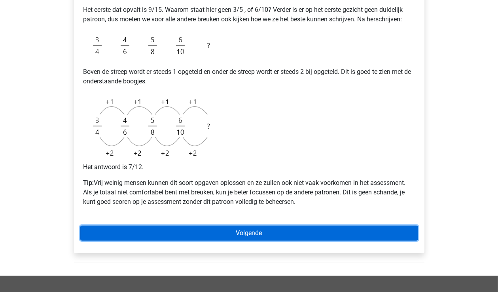
click at [248, 233] on link "Volgende" at bounding box center [249, 233] width 338 height 15
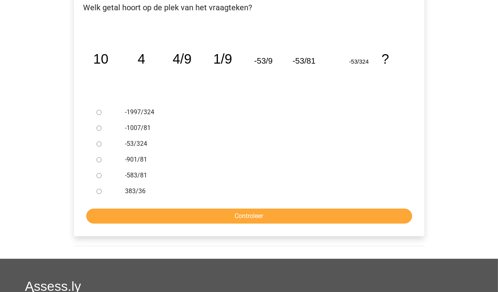
scroll to position [158, 0]
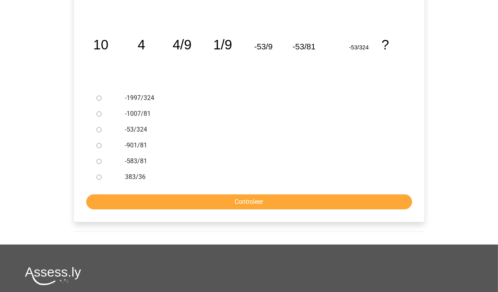
click at [133, 114] on label "-1007/81" at bounding box center [262, 113] width 274 height 9
click at [102, 114] on input "-1007/81" at bounding box center [99, 114] width 5 height 5
radio input "true"
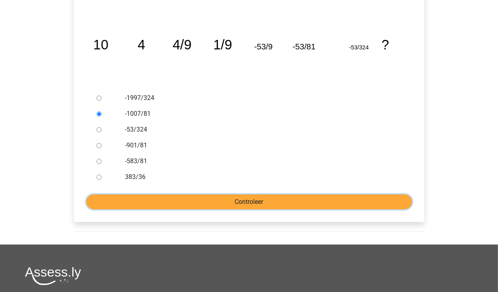
click at [155, 204] on input "Controleer" at bounding box center [249, 202] width 326 height 15
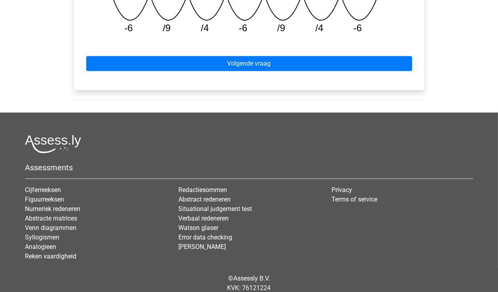
scroll to position [356, 0]
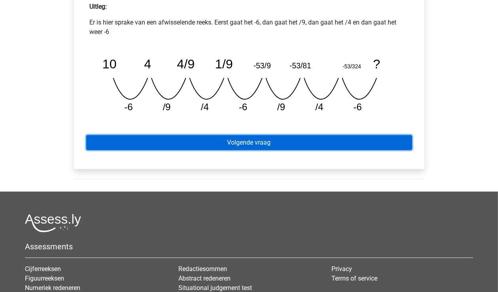
click at [234, 146] on link "Volgende vraag" at bounding box center [249, 142] width 326 height 15
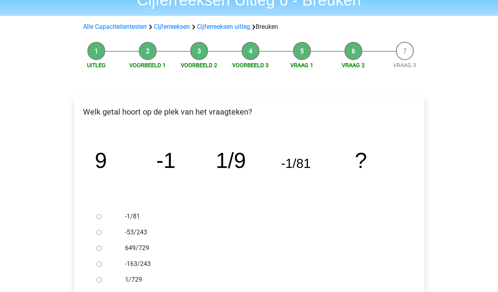
scroll to position [79, 0]
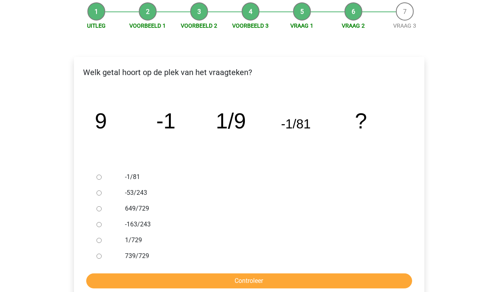
click at [99, 242] on input "1/729" at bounding box center [99, 240] width 5 height 5
radio input "true"
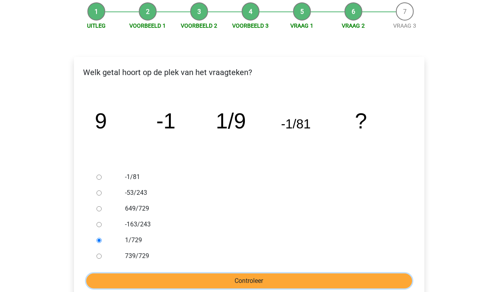
click at [138, 283] on input "Controleer" at bounding box center [249, 281] width 326 height 15
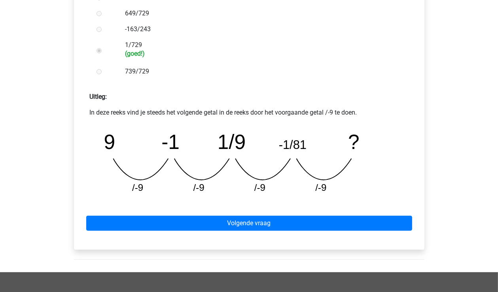
scroll to position [317, 0]
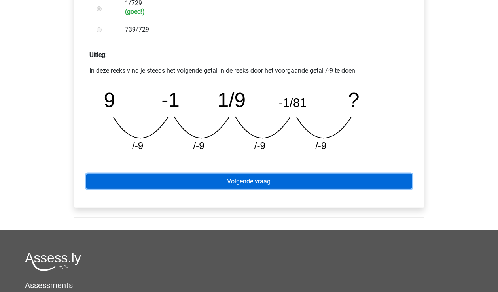
click at [221, 180] on link "Volgende vraag" at bounding box center [249, 181] width 326 height 15
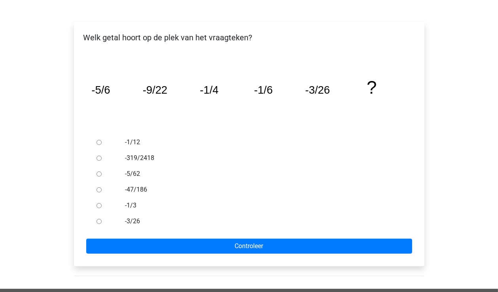
scroll to position [119, 0]
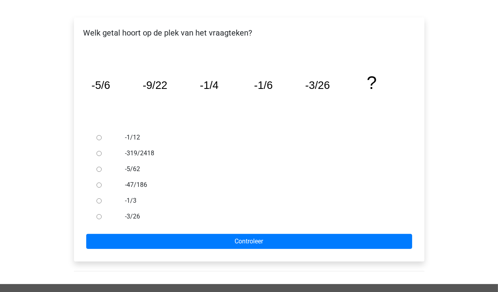
click at [129, 136] on label "-1/12" at bounding box center [262, 137] width 274 height 9
click at [102, 136] on input "-1/12" at bounding box center [99, 137] width 5 height 5
radio input "true"
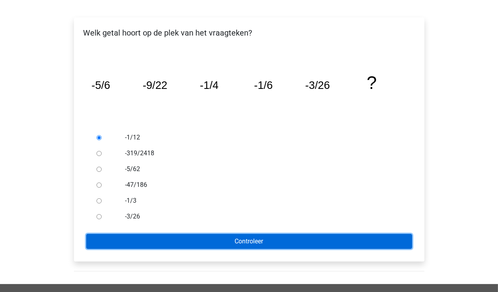
click at [161, 242] on input "Controleer" at bounding box center [249, 241] width 326 height 15
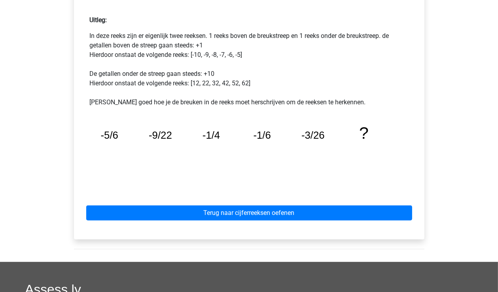
scroll to position [356, 0]
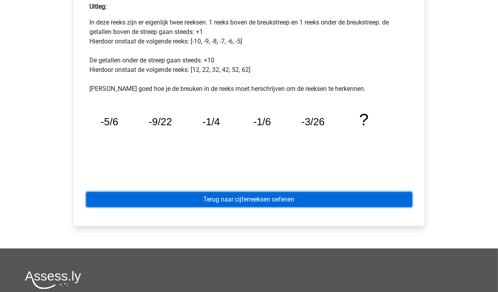
click at [250, 203] on link "Terug naar cijferreeksen oefenen" at bounding box center [249, 199] width 326 height 15
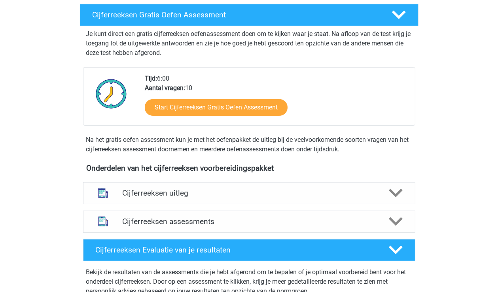
scroll to position [158, 0]
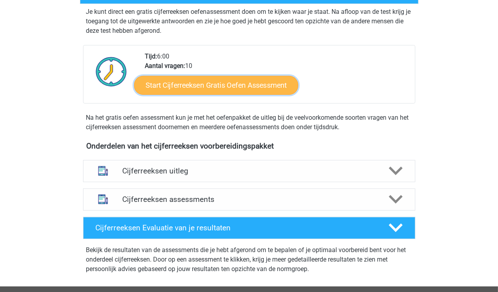
click at [203, 95] on link "Start Cijferreeksen Gratis Oefen Assessment" at bounding box center [216, 85] width 164 height 19
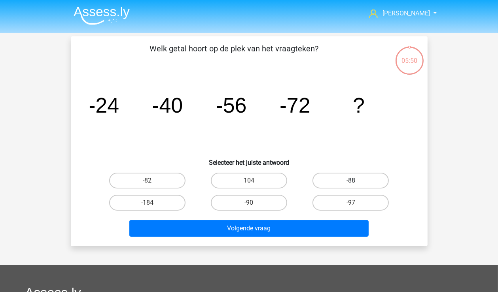
click at [339, 181] on label "-88" at bounding box center [351, 181] width 76 height 16
click at [351, 181] on input "-88" at bounding box center [353, 183] width 5 height 5
radio input "true"
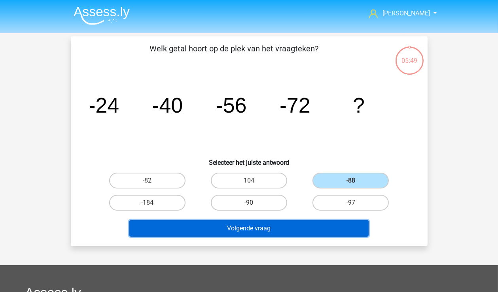
click at [254, 230] on button "Volgende vraag" at bounding box center [248, 228] width 239 height 17
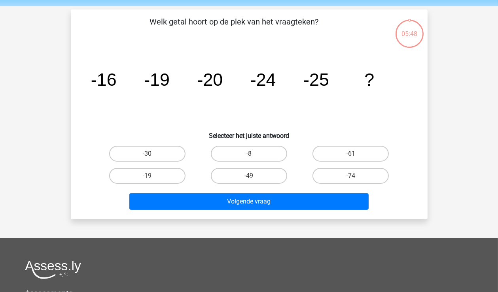
scroll to position [36, 0]
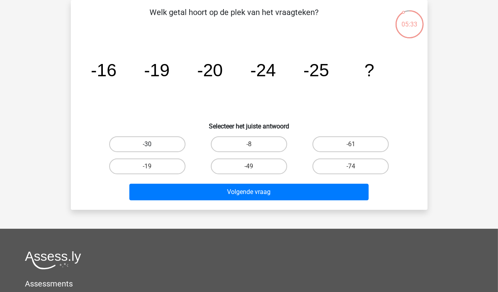
click at [133, 141] on label "-30" at bounding box center [147, 145] width 76 height 16
click at [147, 144] on input "-30" at bounding box center [149, 146] width 5 height 5
radio input "true"
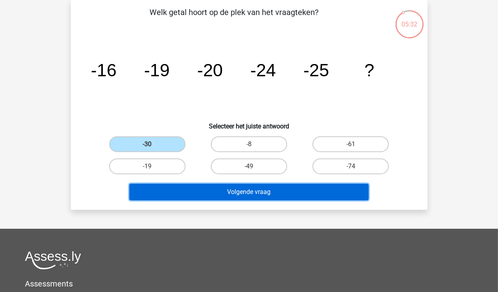
click at [207, 194] on button "Volgende vraag" at bounding box center [248, 192] width 239 height 17
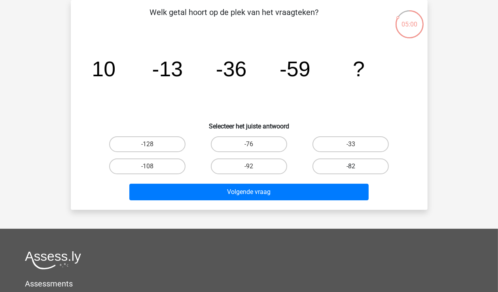
click at [334, 161] on label "-82" at bounding box center [351, 167] width 76 height 16
click at [351, 167] on input "-82" at bounding box center [353, 169] width 5 height 5
radio input "true"
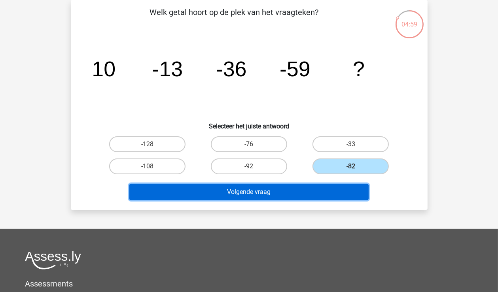
click at [305, 193] on button "Volgende vraag" at bounding box center [248, 192] width 239 height 17
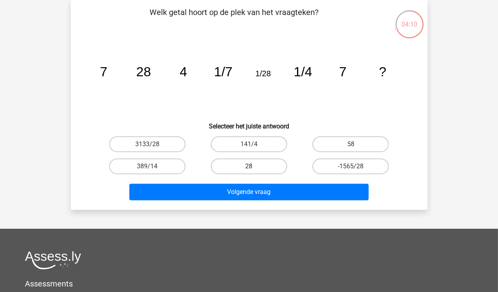
click at [267, 163] on label "28" at bounding box center [249, 167] width 76 height 16
click at [254, 167] on input "28" at bounding box center [251, 169] width 5 height 5
radio input "true"
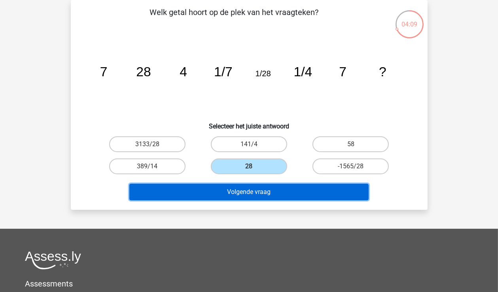
click at [249, 195] on button "Volgende vraag" at bounding box center [248, 192] width 239 height 17
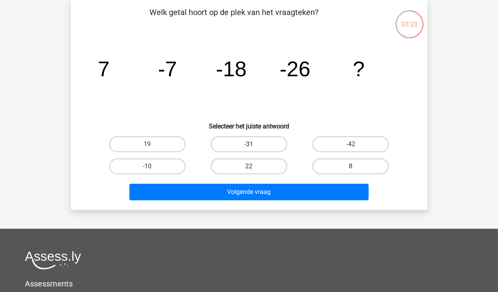
click at [254, 144] on label "-31" at bounding box center [249, 145] width 76 height 16
click at [254, 144] on input "-31" at bounding box center [251, 146] width 5 height 5
radio input "true"
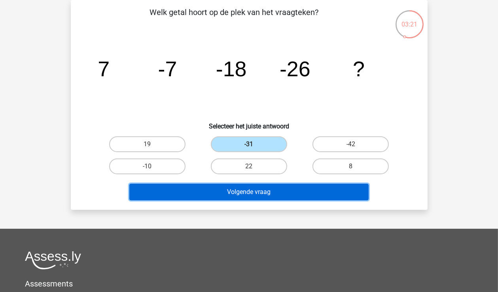
click at [251, 192] on button "Volgende vraag" at bounding box center [248, 192] width 239 height 17
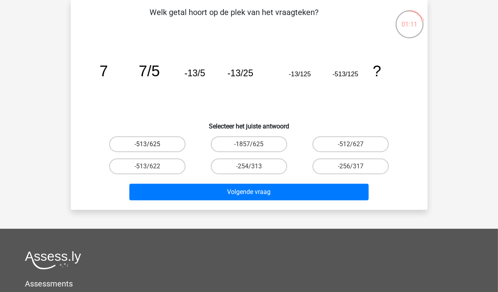
click at [151, 142] on label "-513/625" at bounding box center [147, 145] width 76 height 16
click at [151, 144] on input "-513/625" at bounding box center [149, 146] width 5 height 5
radio input "true"
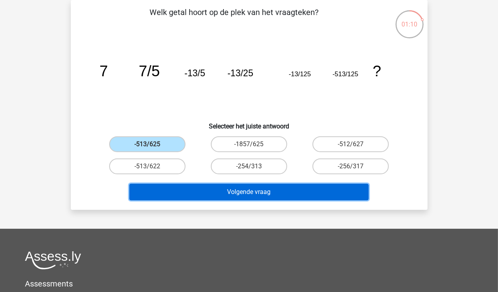
click at [246, 190] on button "Volgende vraag" at bounding box center [248, 192] width 239 height 17
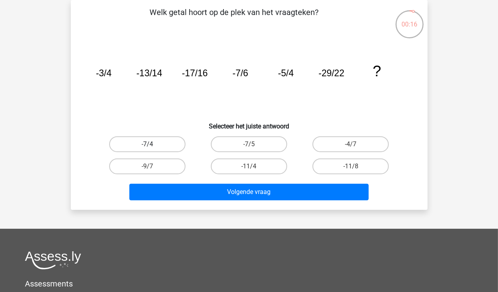
click at [134, 145] on label "-7/4" at bounding box center [147, 145] width 76 height 16
click at [147, 145] on input "-7/4" at bounding box center [149, 146] width 5 height 5
radio input "true"
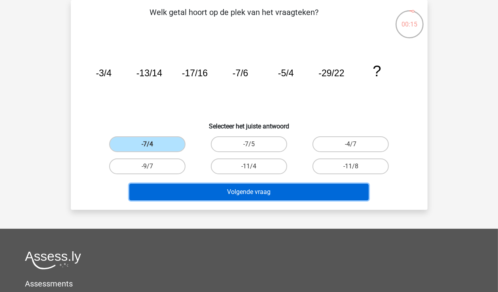
click at [199, 194] on button "Volgende vraag" at bounding box center [248, 192] width 239 height 17
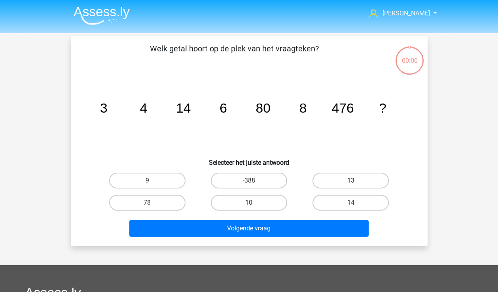
scroll to position [36, 0]
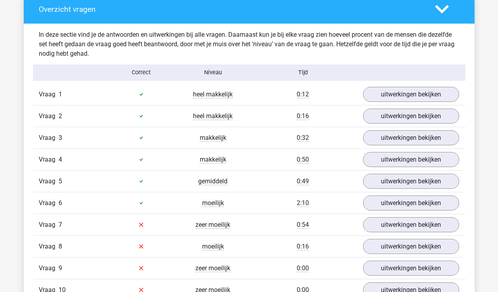
scroll to position [475, 0]
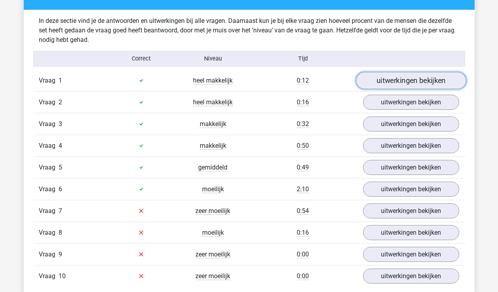
click at [387, 79] on link "uitwerkingen bekijken" at bounding box center [411, 80] width 110 height 17
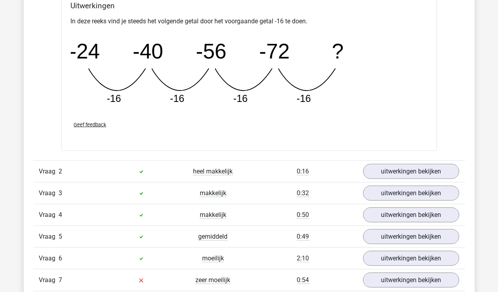
scroll to position [752, 0]
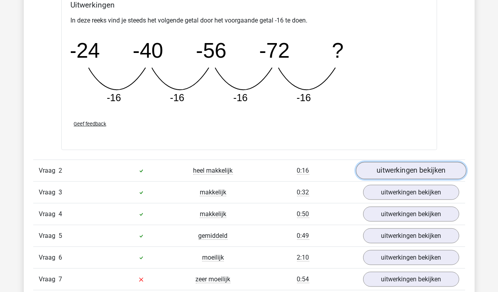
click at [396, 171] on link "uitwerkingen bekijken" at bounding box center [411, 170] width 110 height 17
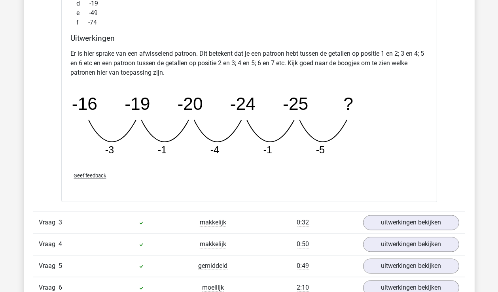
scroll to position [1108, 0]
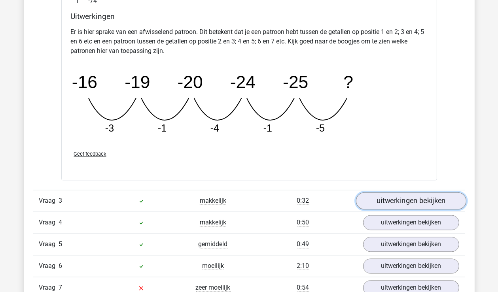
click at [387, 199] on link "uitwerkingen bekijken" at bounding box center [411, 201] width 110 height 17
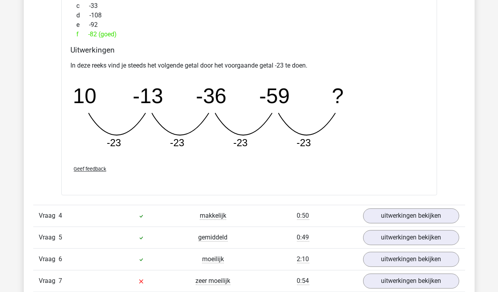
scroll to position [1504, 0]
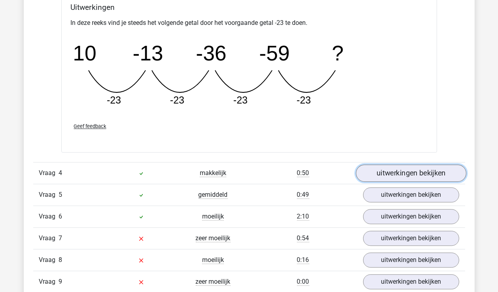
click at [385, 173] on link "uitwerkingen bekijken" at bounding box center [411, 173] width 110 height 17
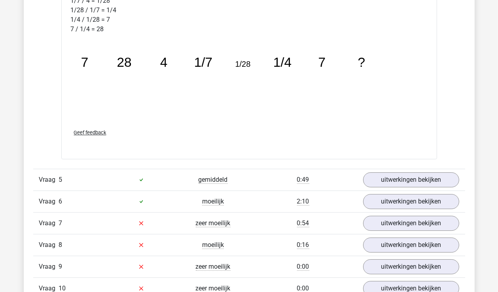
scroll to position [1939, 0]
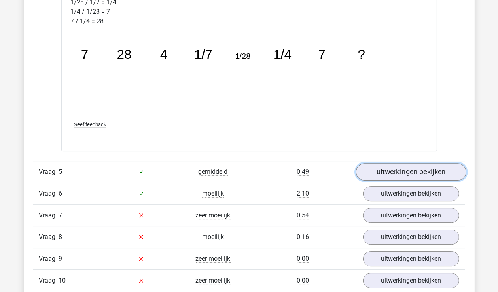
click at [371, 169] on link "uitwerkingen bekijken" at bounding box center [411, 171] width 110 height 17
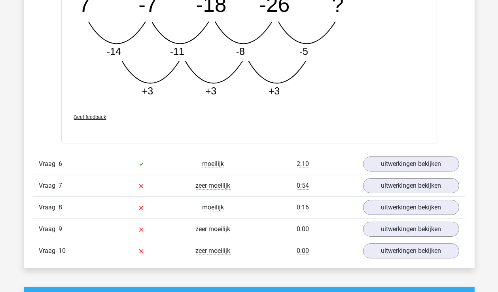
scroll to position [2375, 0]
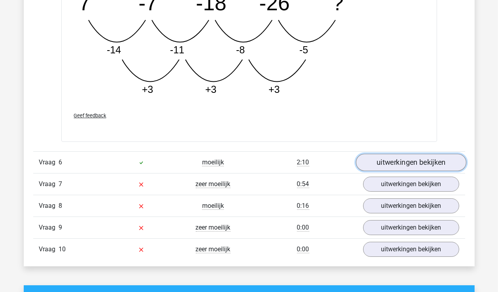
click at [396, 163] on link "uitwerkingen bekijken" at bounding box center [411, 162] width 110 height 17
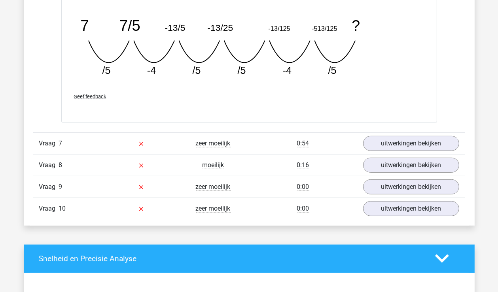
scroll to position [2770, 0]
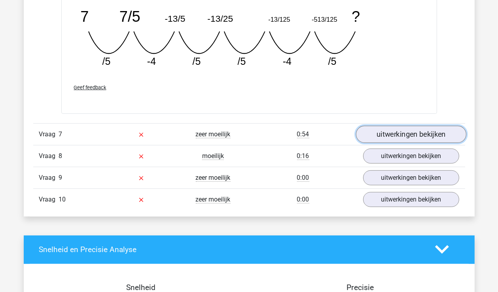
click at [390, 133] on link "uitwerkingen bekijken" at bounding box center [411, 134] width 110 height 17
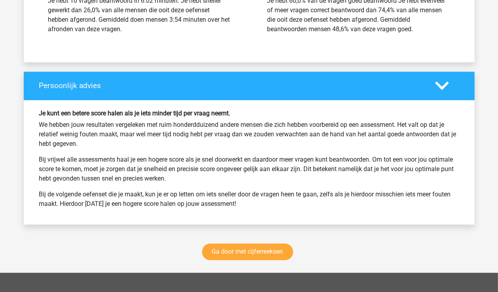
scroll to position [3681, 0]
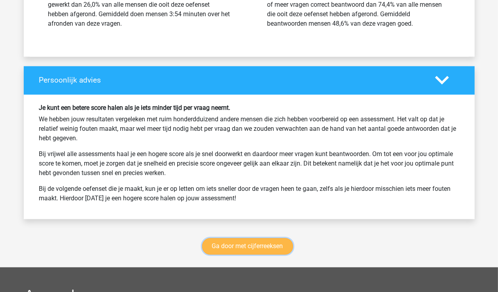
click at [214, 241] on link "Ga door met cijferreeksen" at bounding box center [247, 247] width 91 height 17
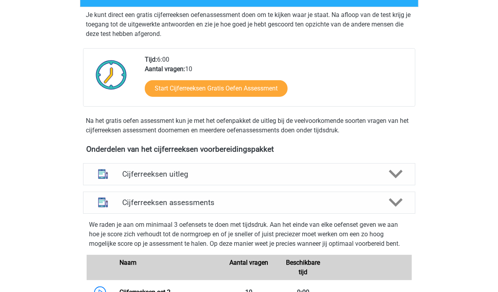
scroll to position [195, 0]
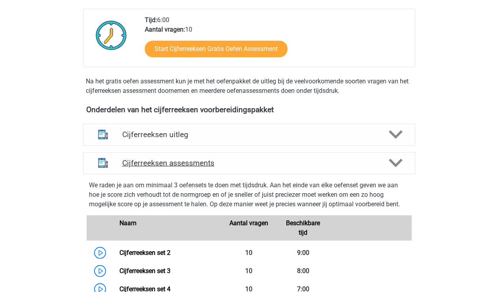
click at [393, 168] on polygon at bounding box center [396, 163] width 14 height 9
click at [396, 168] on polygon at bounding box center [396, 163] width 14 height 9
click at [399, 168] on polygon at bounding box center [396, 163] width 14 height 9
click at [391, 170] on icon at bounding box center [396, 163] width 14 height 14
click at [390, 170] on icon at bounding box center [396, 163] width 14 height 14
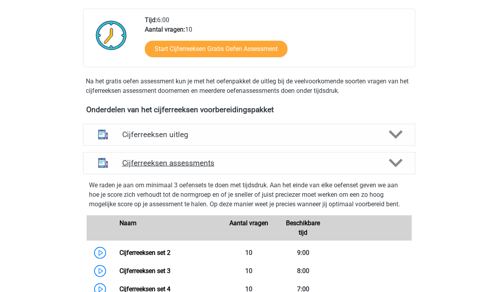
click at [393, 168] on polygon at bounding box center [396, 163] width 14 height 9
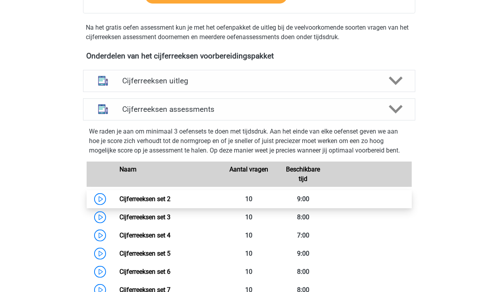
scroll to position [274, 0]
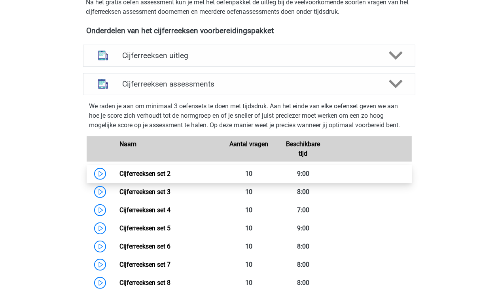
click at [120, 178] on link "Cijferreeksen set 2" at bounding box center [145, 174] width 51 height 8
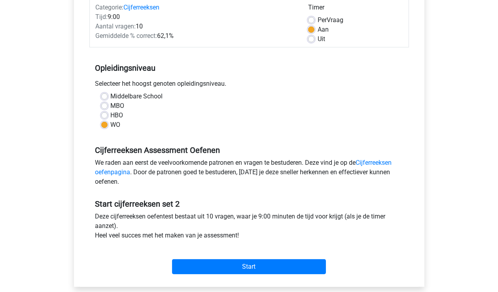
scroll to position [158, 0]
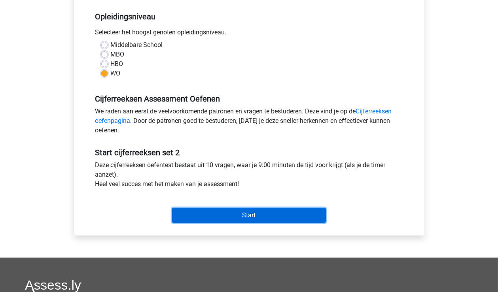
click at [247, 217] on input "Start" at bounding box center [249, 215] width 154 height 15
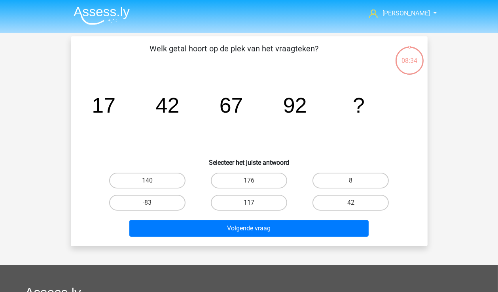
click at [241, 204] on label "117" at bounding box center [249, 203] width 76 height 16
click at [249, 204] on input "117" at bounding box center [251, 205] width 5 height 5
radio input "true"
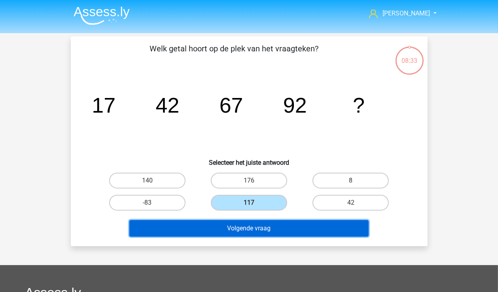
click at [243, 232] on button "Volgende vraag" at bounding box center [248, 228] width 239 height 17
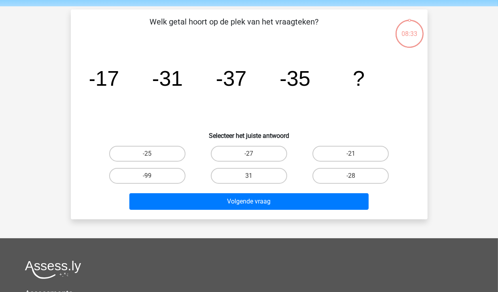
scroll to position [36, 0]
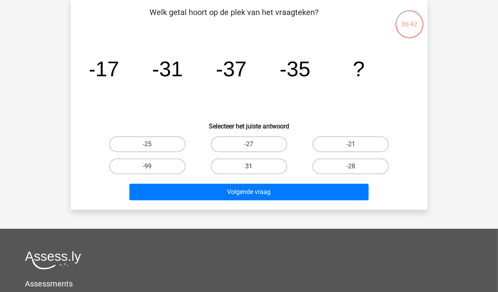
click at [241, 162] on label "31" at bounding box center [249, 167] width 76 height 16
click at [249, 167] on input "31" at bounding box center [251, 169] width 5 height 5
radio input "true"
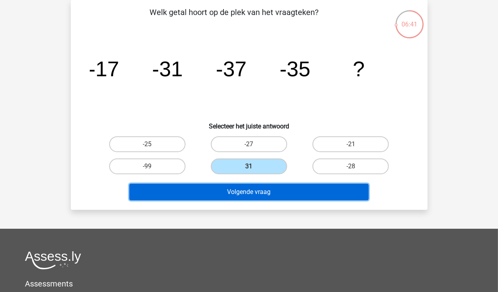
click at [243, 192] on button "Volgende vraag" at bounding box center [248, 192] width 239 height 17
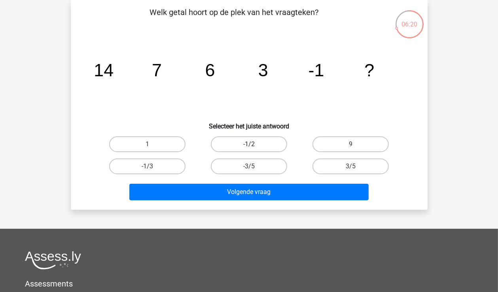
click at [243, 142] on label "-1/2" at bounding box center [249, 145] width 76 height 16
click at [249, 144] on input "-1/2" at bounding box center [251, 146] width 5 height 5
radio input "true"
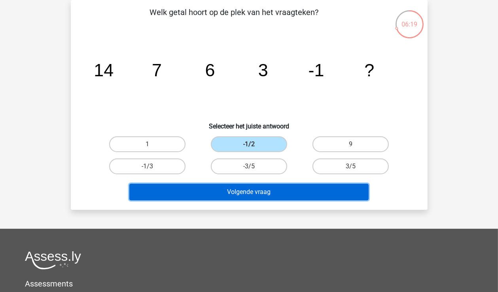
click at [240, 196] on button "Volgende vraag" at bounding box center [248, 192] width 239 height 17
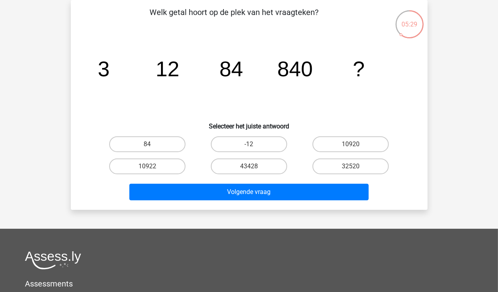
click at [337, 135] on div "10920" at bounding box center [351, 144] width 102 height 22
click at [340, 142] on label "10920" at bounding box center [351, 145] width 76 height 16
click at [351, 144] on input "10920" at bounding box center [353, 146] width 5 height 5
radio input "true"
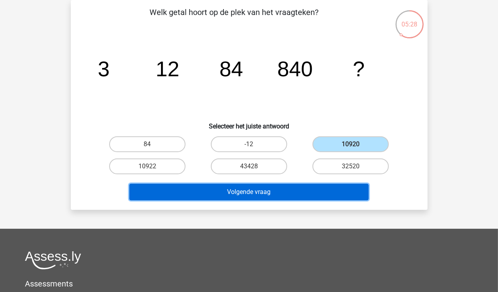
click at [267, 188] on button "Volgende vraag" at bounding box center [248, 192] width 239 height 17
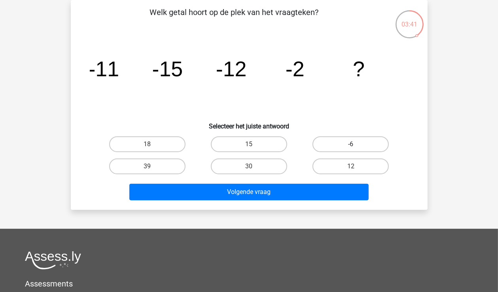
click at [337, 138] on label "-6" at bounding box center [351, 145] width 76 height 16
click at [351, 144] on input "-6" at bounding box center [353, 146] width 5 height 5
radio input "true"
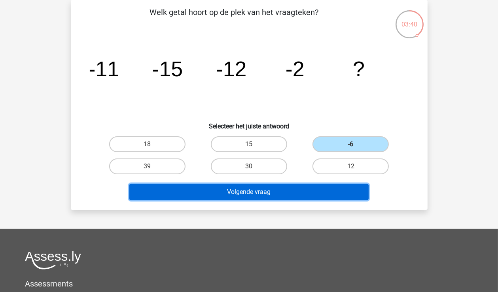
click at [274, 187] on button "Volgende vraag" at bounding box center [248, 192] width 239 height 17
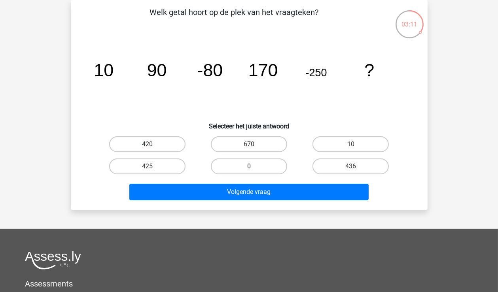
click at [140, 139] on label "420" at bounding box center [147, 145] width 76 height 16
click at [147, 144] on input "420" at bounding box center [149, 146] width 5 height 5
radio input "true"
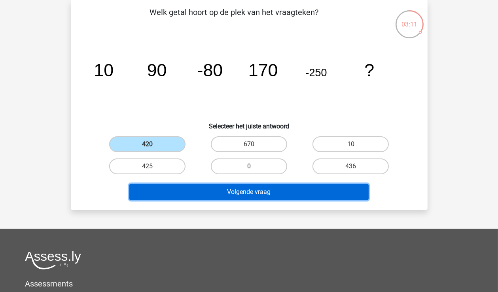
click at [211, 190] on button "Volgende vraag" at bounding box center [248, 192] width 239 height 17
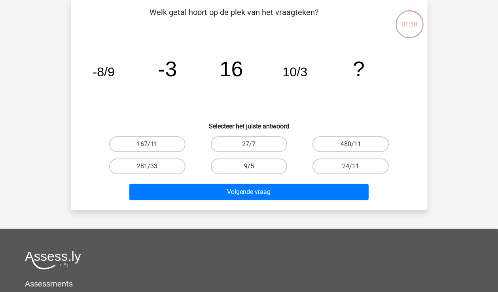
click at [263, 163] on label "9/5" at bounding box center [249, 167] width 76 height 16
click at [254, 167] on input "9/5" at bounding box center [251, 169] width 5 height 5
radio input "true"
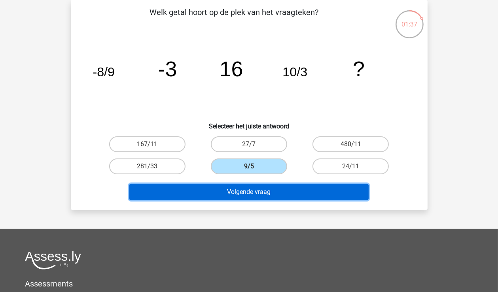
click at [253, 192] on button "Volgende vraag" at bounding box center [248, 192] width 239 height 17
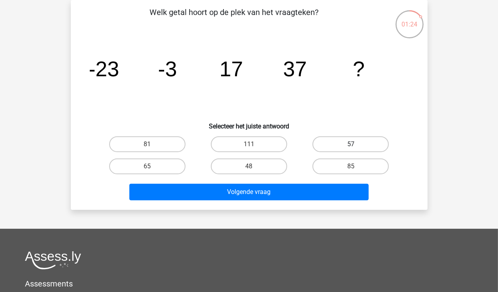
click at [336, 146] on label "57" at bounding box center [351, 145] width 76 height 16
click at [351, 146] on input "57" at bounding box center [353, 146] width 5 height 5
radio input "true"
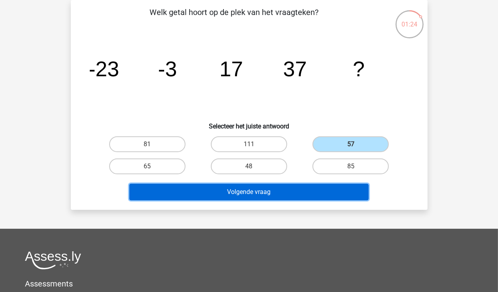
click button "Volgende vraag"
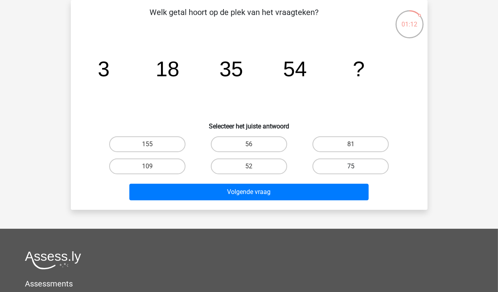
click label "75"
click input "75"
radio input "true"
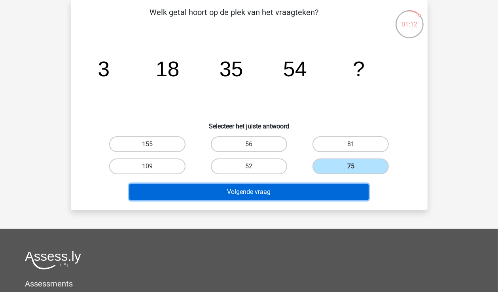
click button "Volgende vraag"
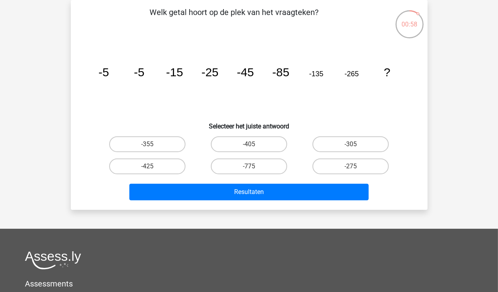
click input "-405"
radio input "true"
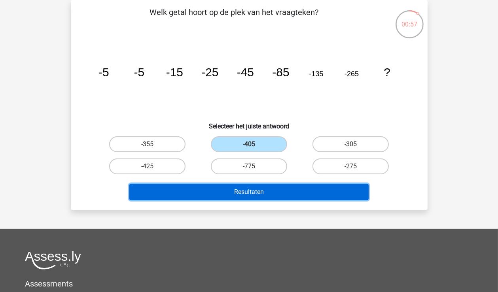
click button "Resultaten"
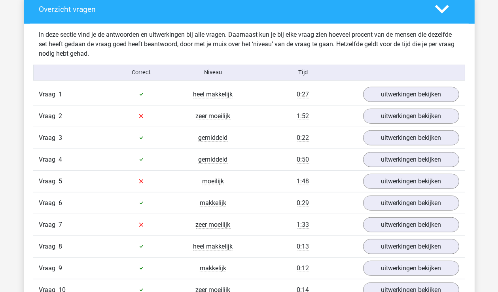
scroll to position [475, 0]
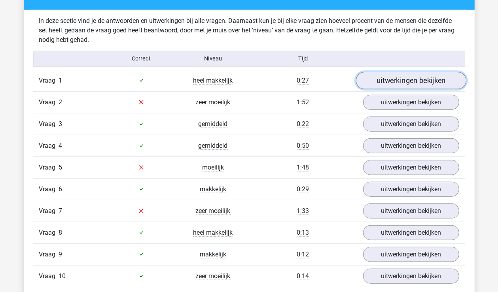
click at [395, 81] on link "uitwerkingen bekijken" at bounding box center [411, 80] width 110 height 17
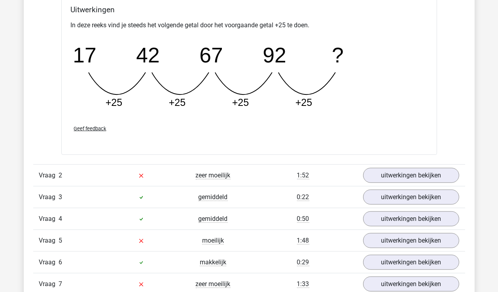
scroll to position [752, 0]
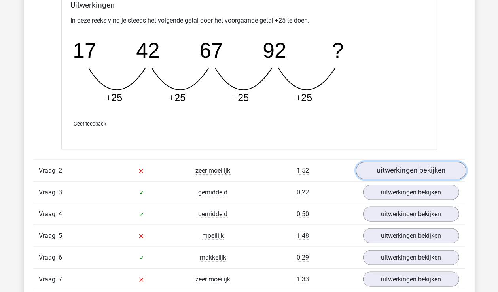
click at [380, 173] on link "uitwerkingen bekijken" at bounding box center [411, 170] width 110 height 17
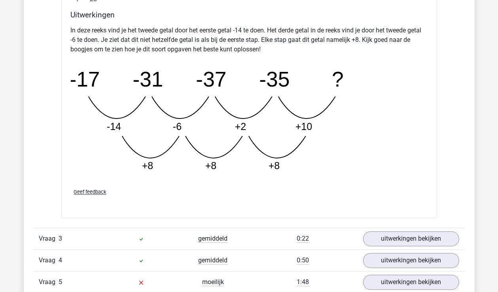
scroll to position [1187, 0]
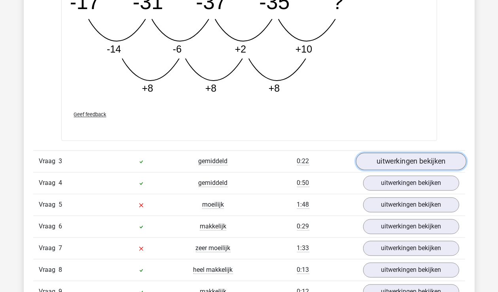
click at [390, 159] on link "uitwerkingen bekijken" at bounding box center [411, 161] width 110 height 17
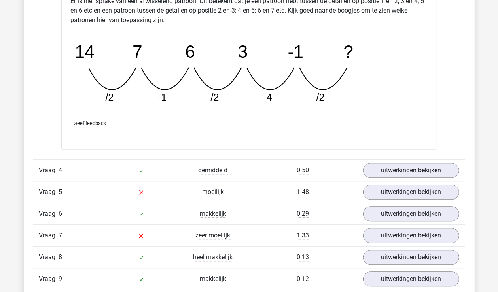
scroll to position [1583, 0]
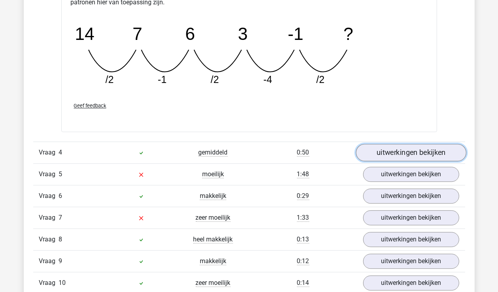
click at [394, 154] on link "uitwerkingen bekijken" at bounding box center [411, 152] width 110 height 17
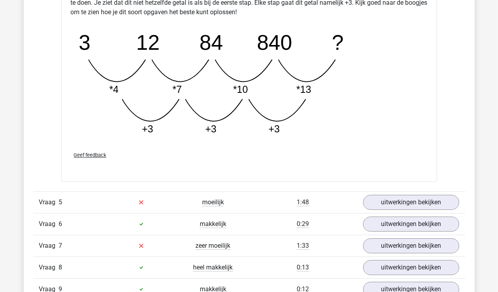
scroll to position [1979, 0]
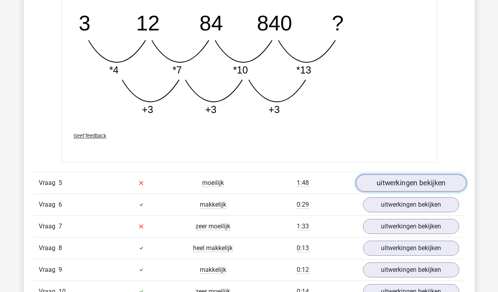
click at [402, 184] on link "uitwerkingen bekijken" at bounding box center [411, 183] width 110 height 17
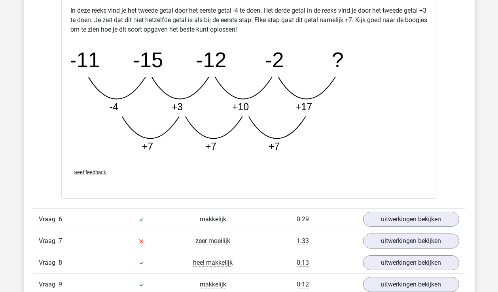
scroll to position [2375, 0]
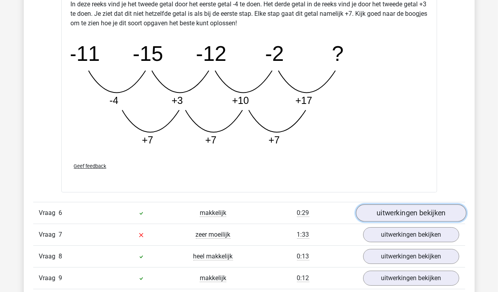
click at [395, 208] on link "uitwerkingen bekijken" at bounding box center [411, 213] width 110 height 17
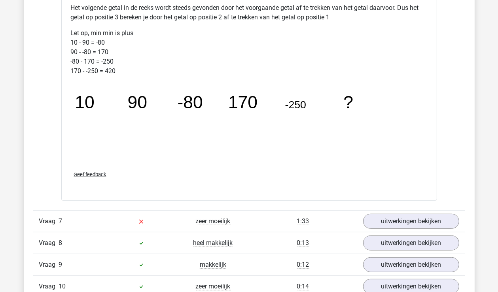
scroll to position [2810, 0]
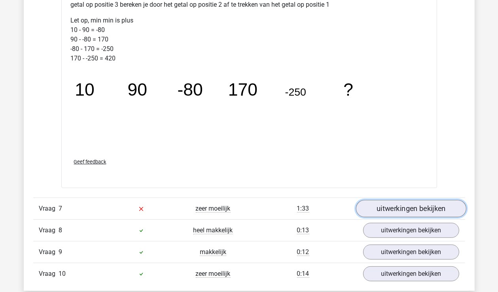
click at [393, 204] on link "uitwerkingen bekijken" at bounding box center [411, 208] width 110 height 17
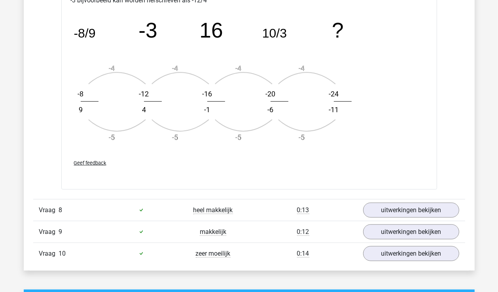
scroll to position [3324, 0]
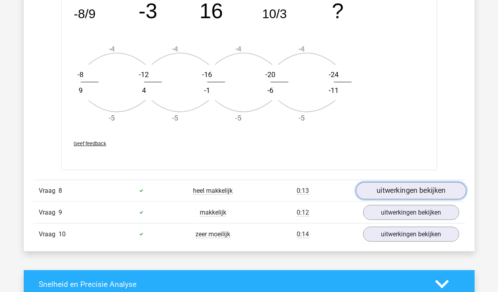
click at [382, 187] on link "uitwerkingen bekijken" at bounding box center [411, 190] width 110 height 17
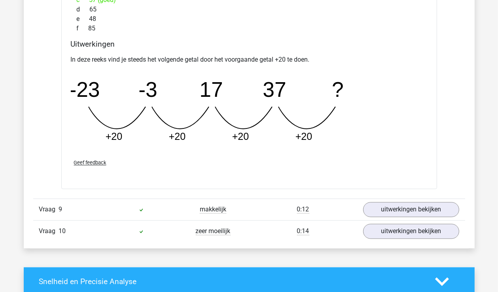
scroll to position [3720, 0]
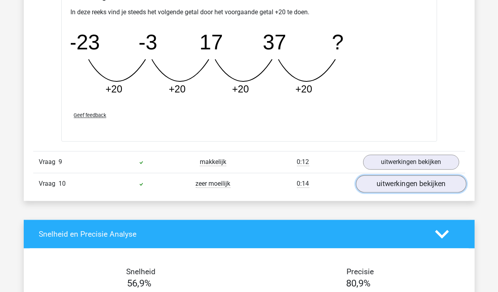
click at [376, 183] on link "uitwerkingen bekijken" at bounding box center [411, 184] width 110 height 17
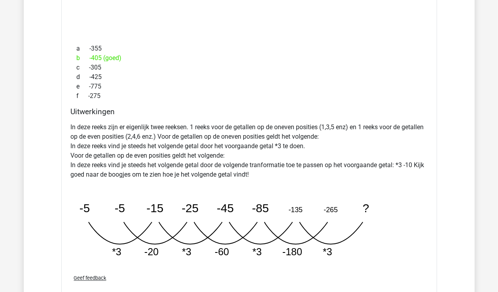
scroll to position [3997, 0]
